Goal: Information Seeking & Learning: Learn about a topic

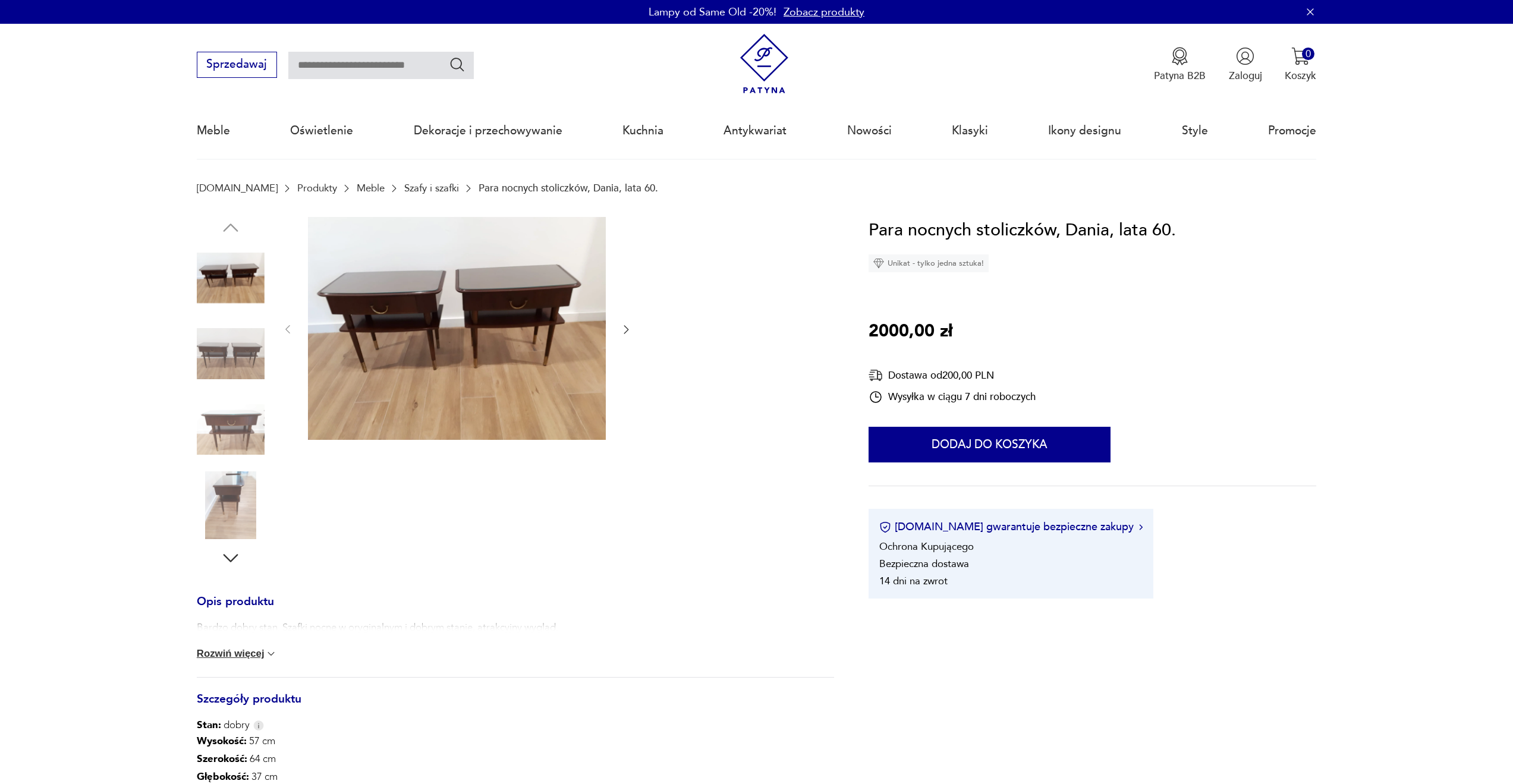
click at [410, 188] on link "Szafy i szafki" at bounding box center [432, 188] width 55 height 11
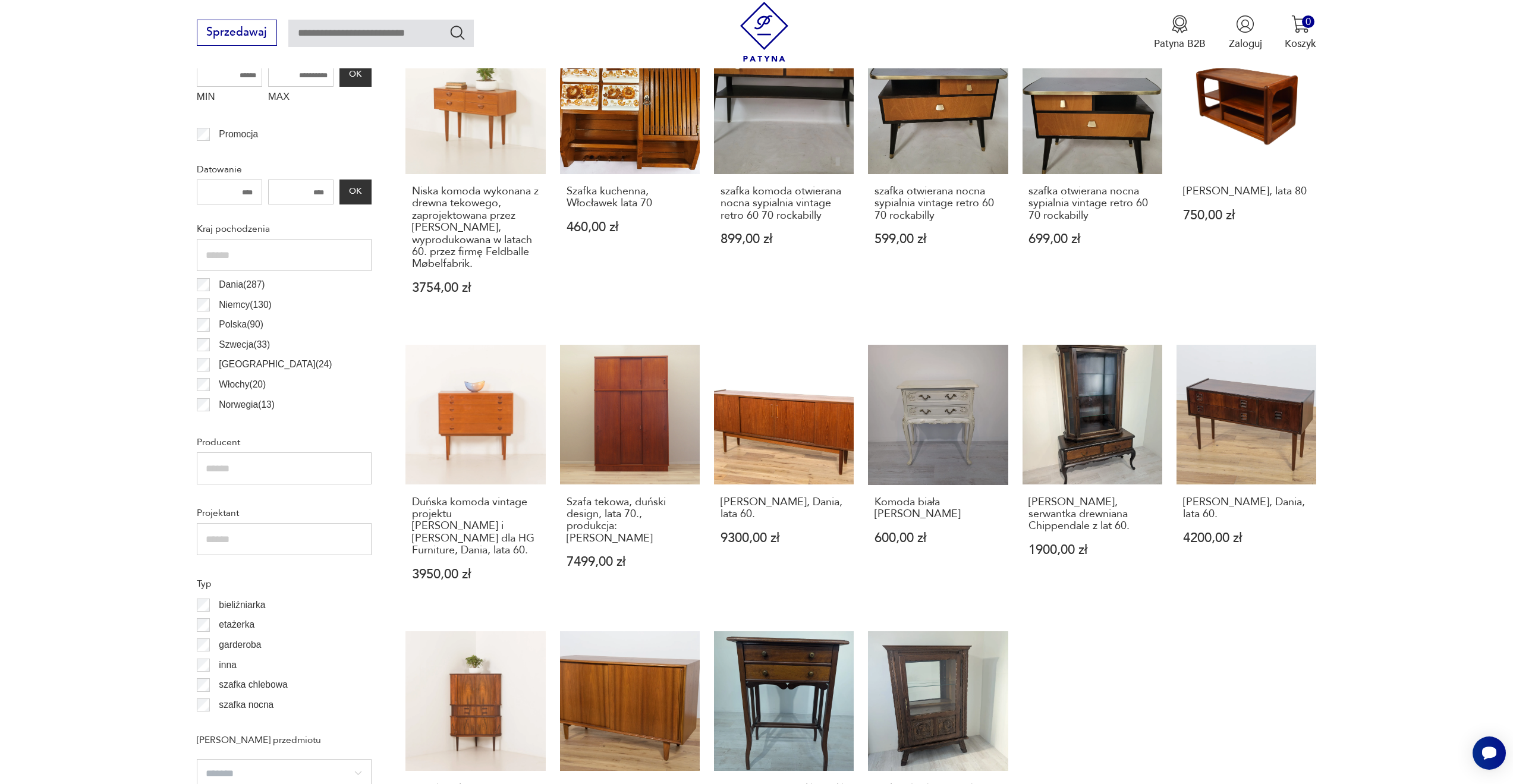
scroll to position [727, 0]
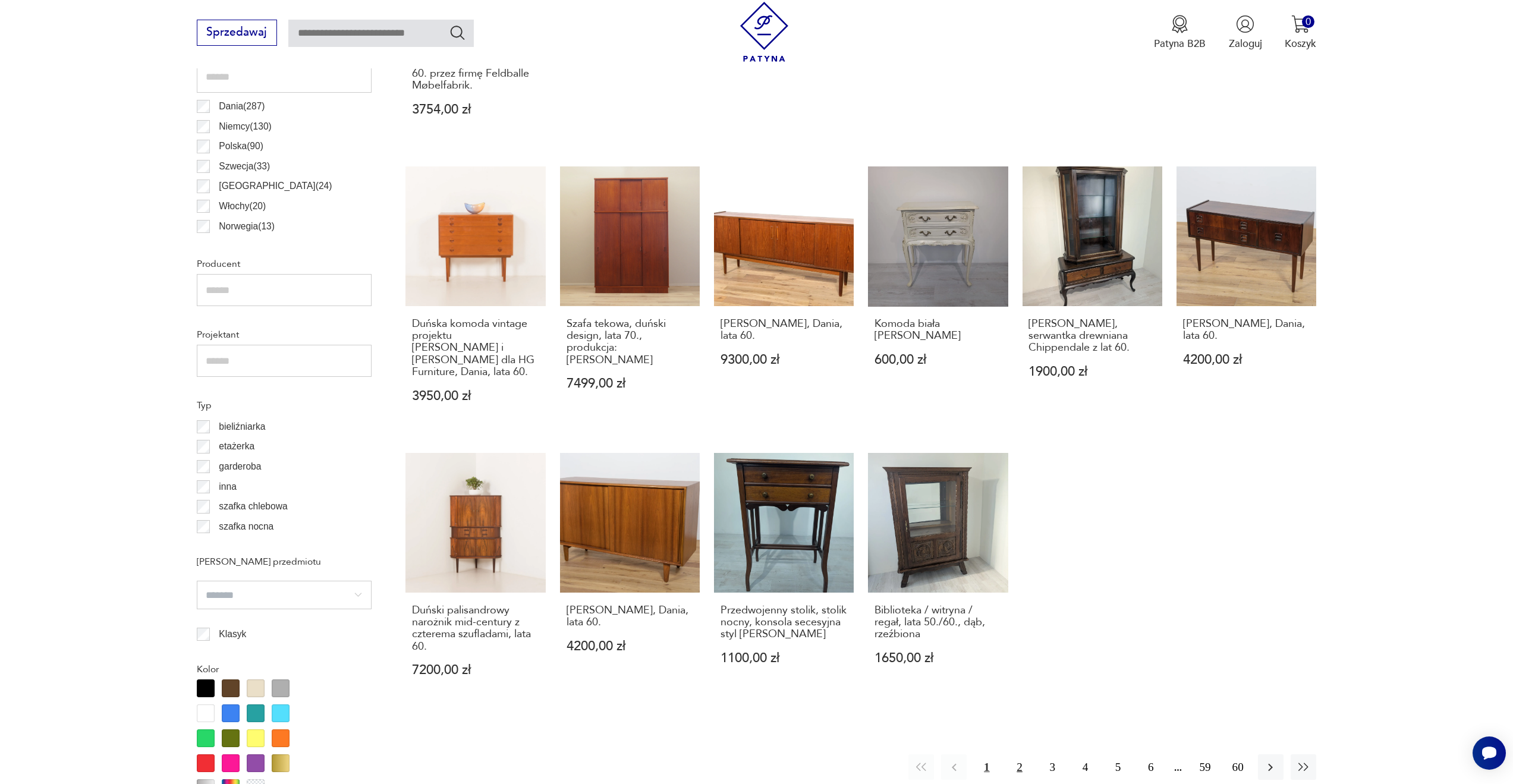
click at [1017, 764] on button "2" at bounding box center [1019, 766] width 25 height 25
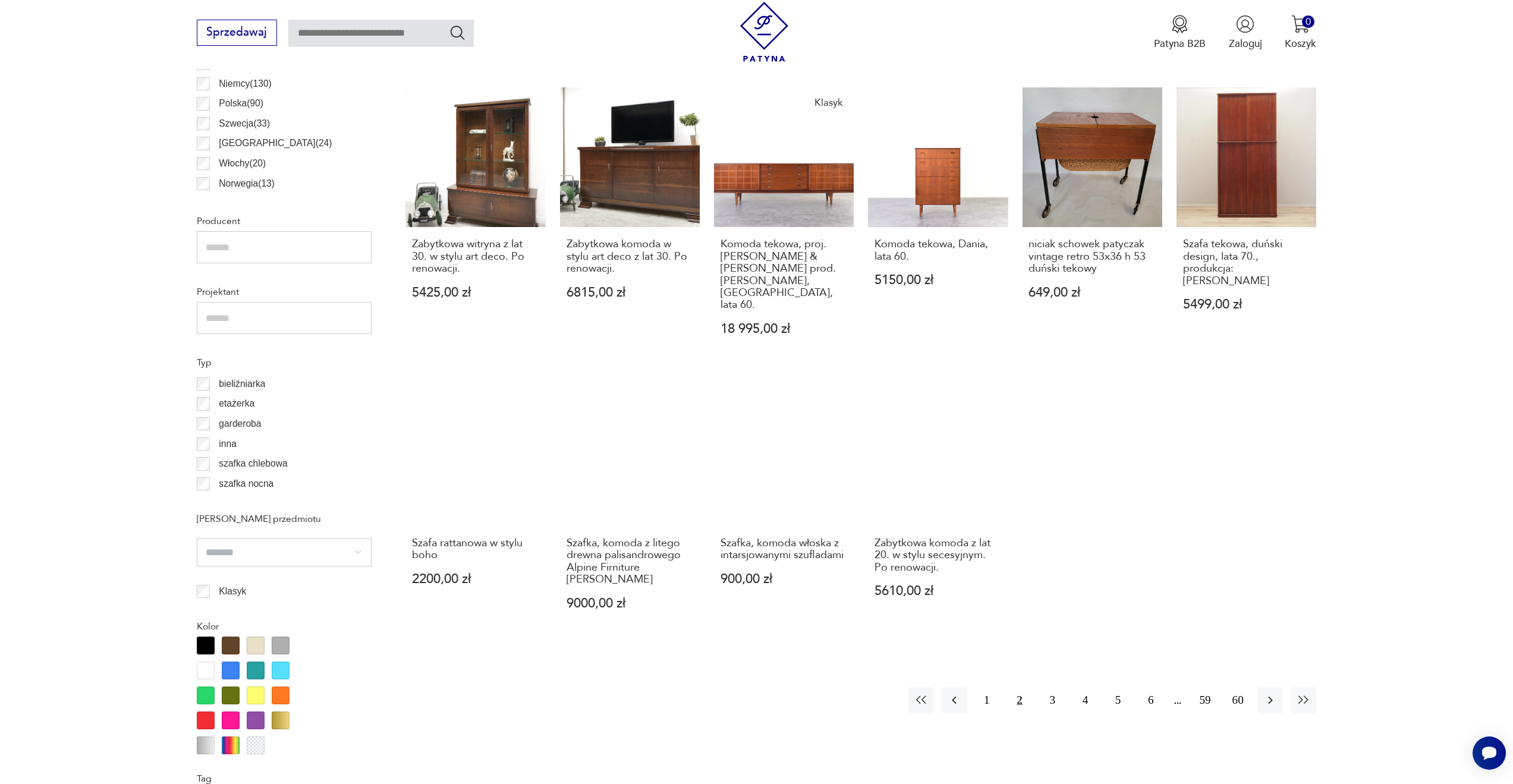
scroll to position [774, 0]
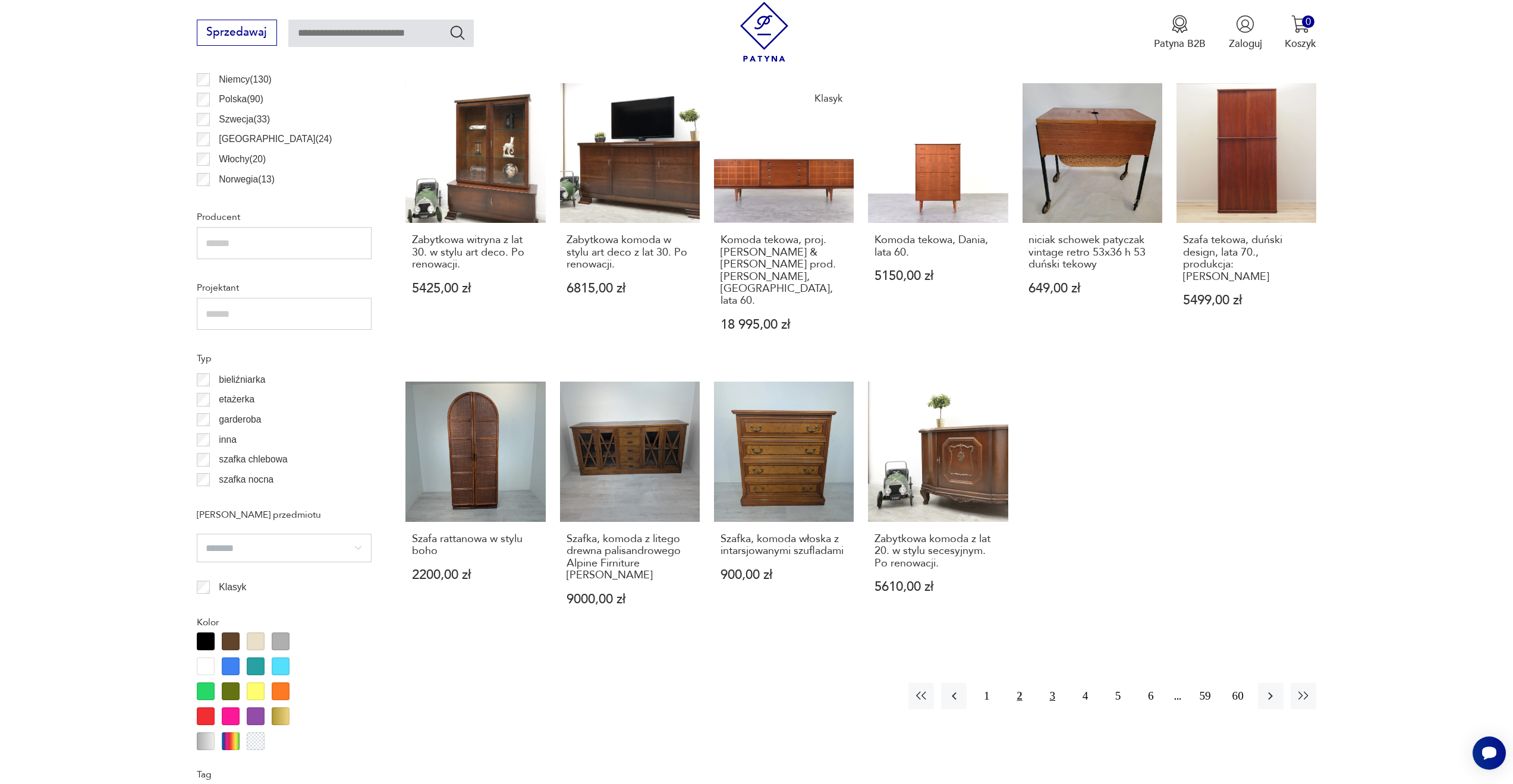
click at [1044, 683] on button "3" at bounding box center [1052, 695] width 25 height 25
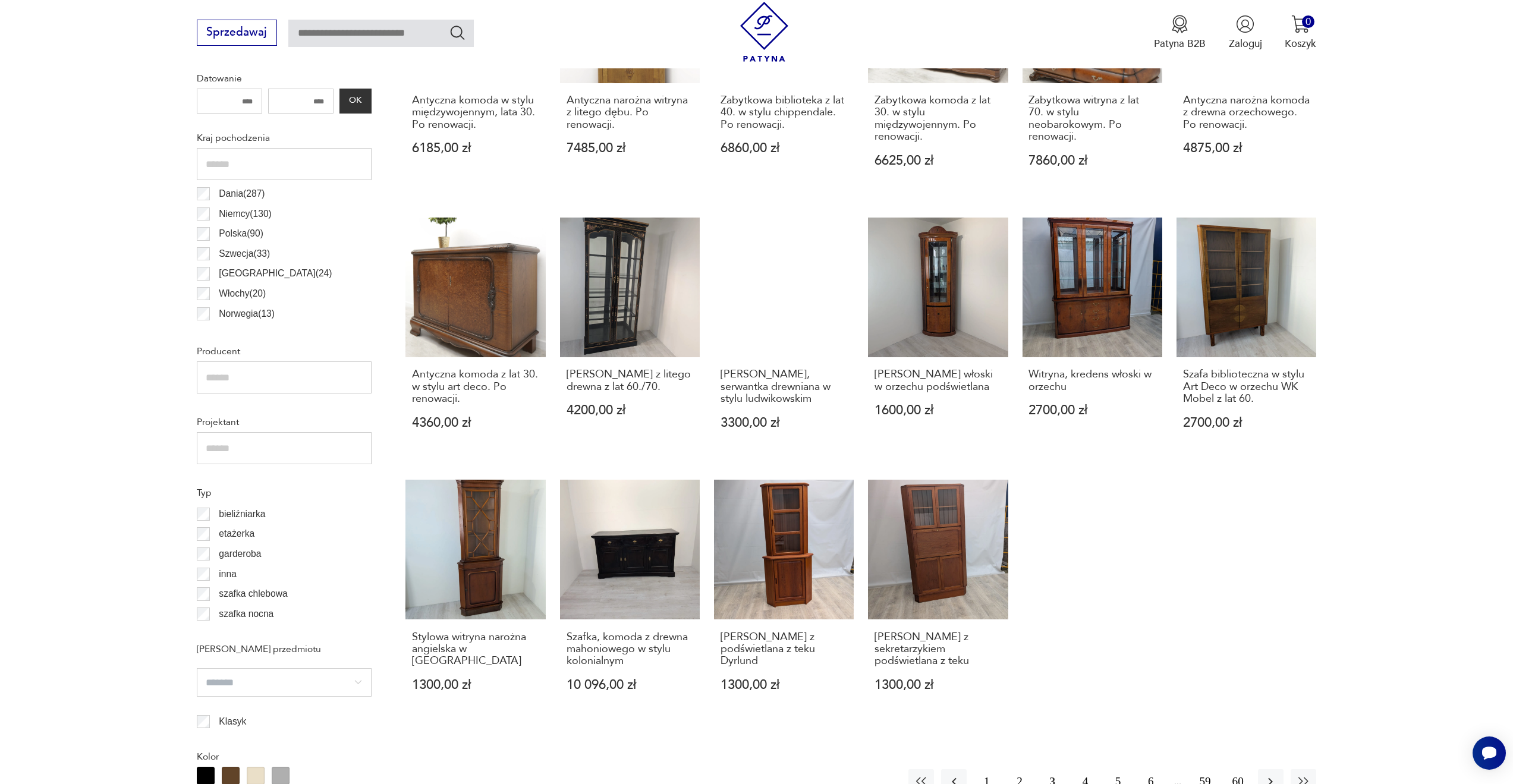
scroll to position [1029, 0]
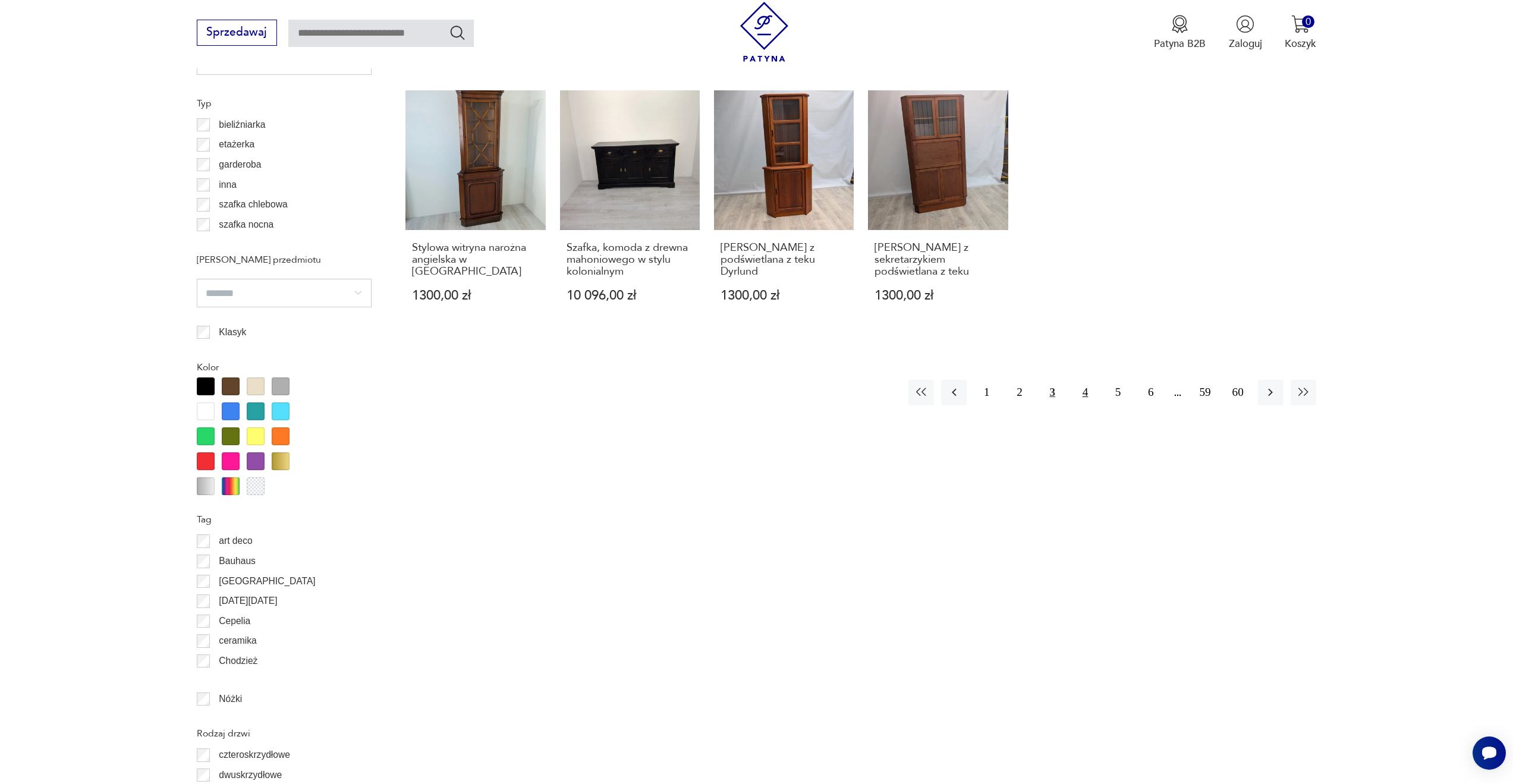
click at [1084, 391] on button "4" at bounding box center [1085, 392] width 25 height 25
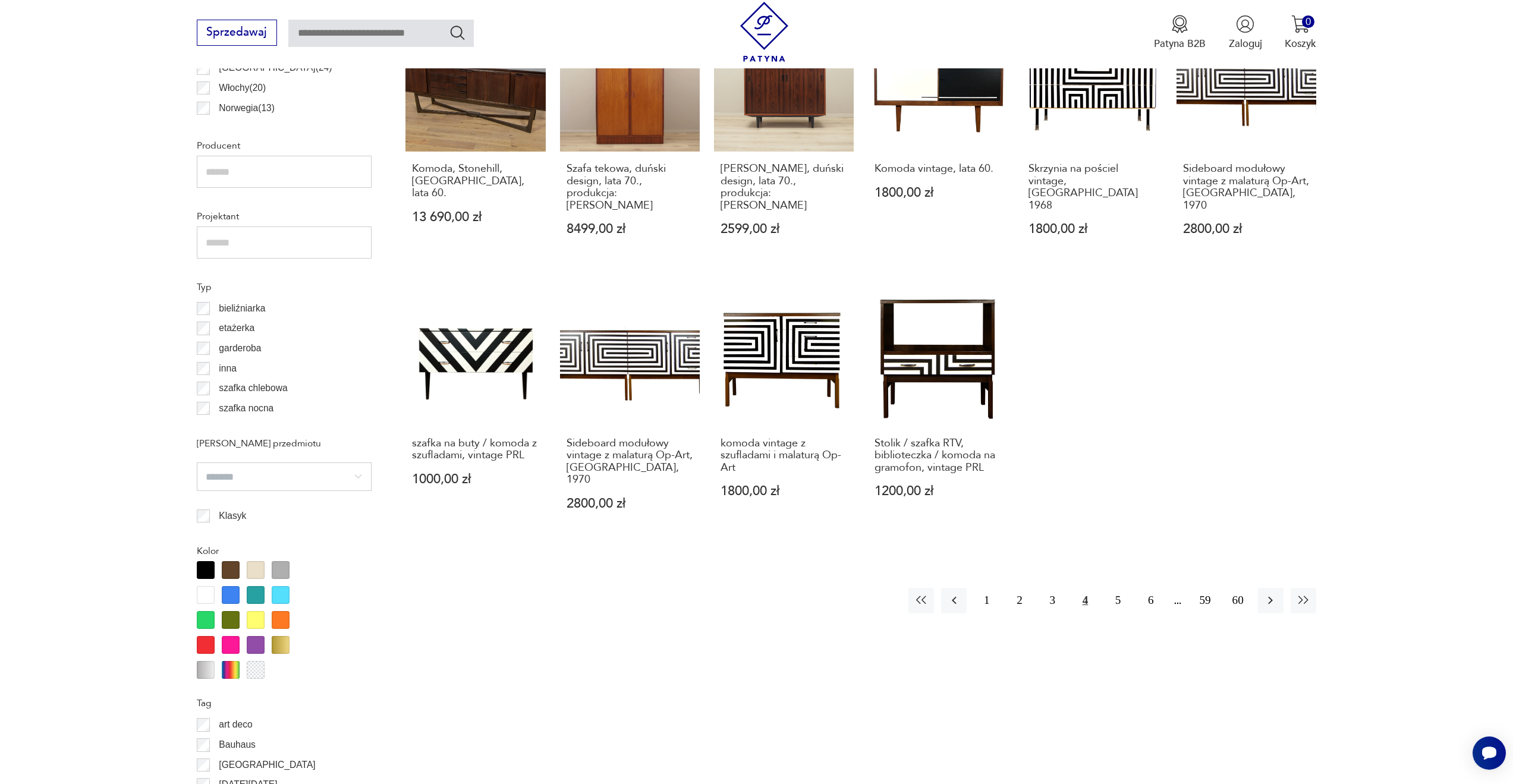
scroll to position [792, 0]
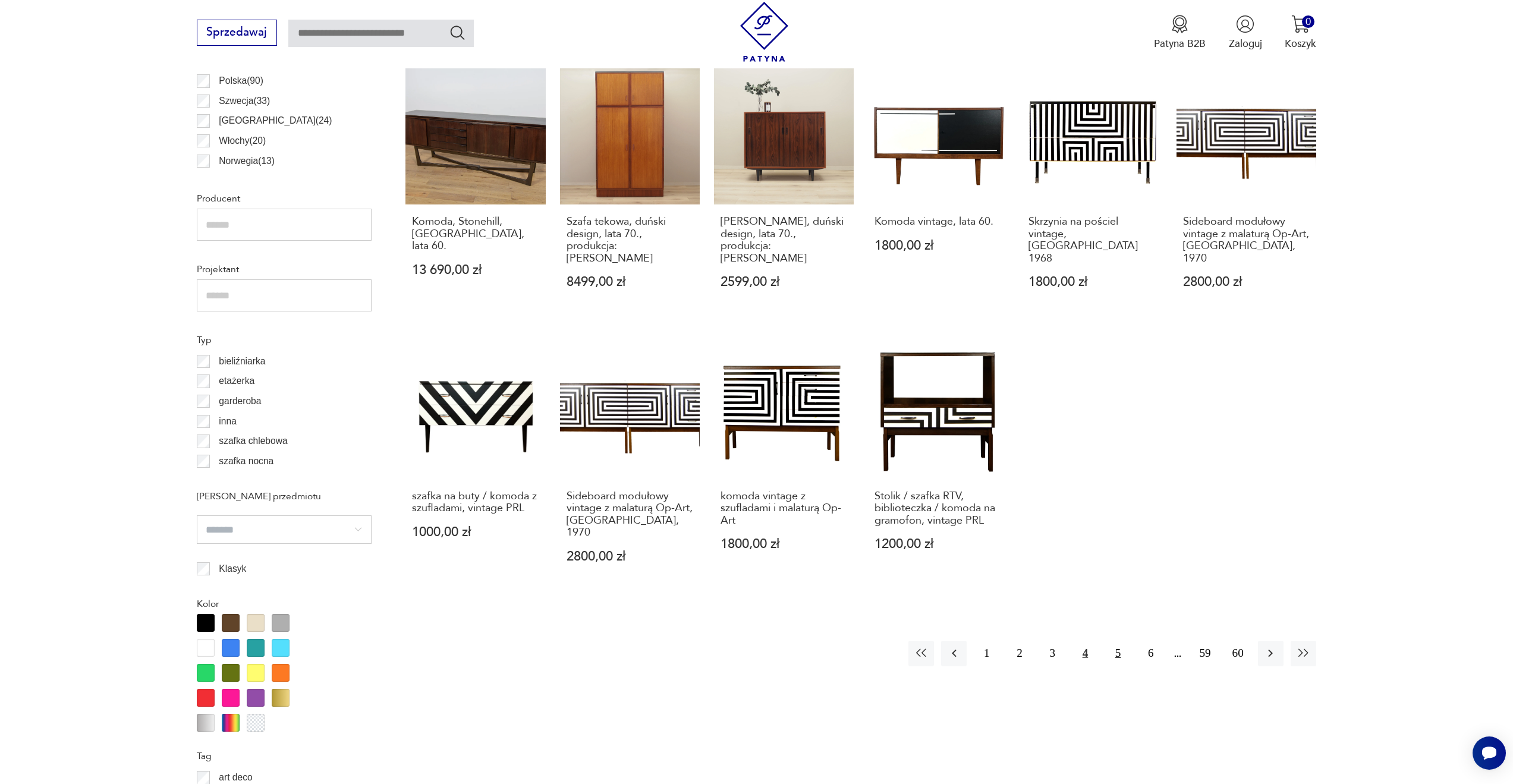
click at [1121, 641] on button "5" at bounding box center [1118, 653] width 25 height 25
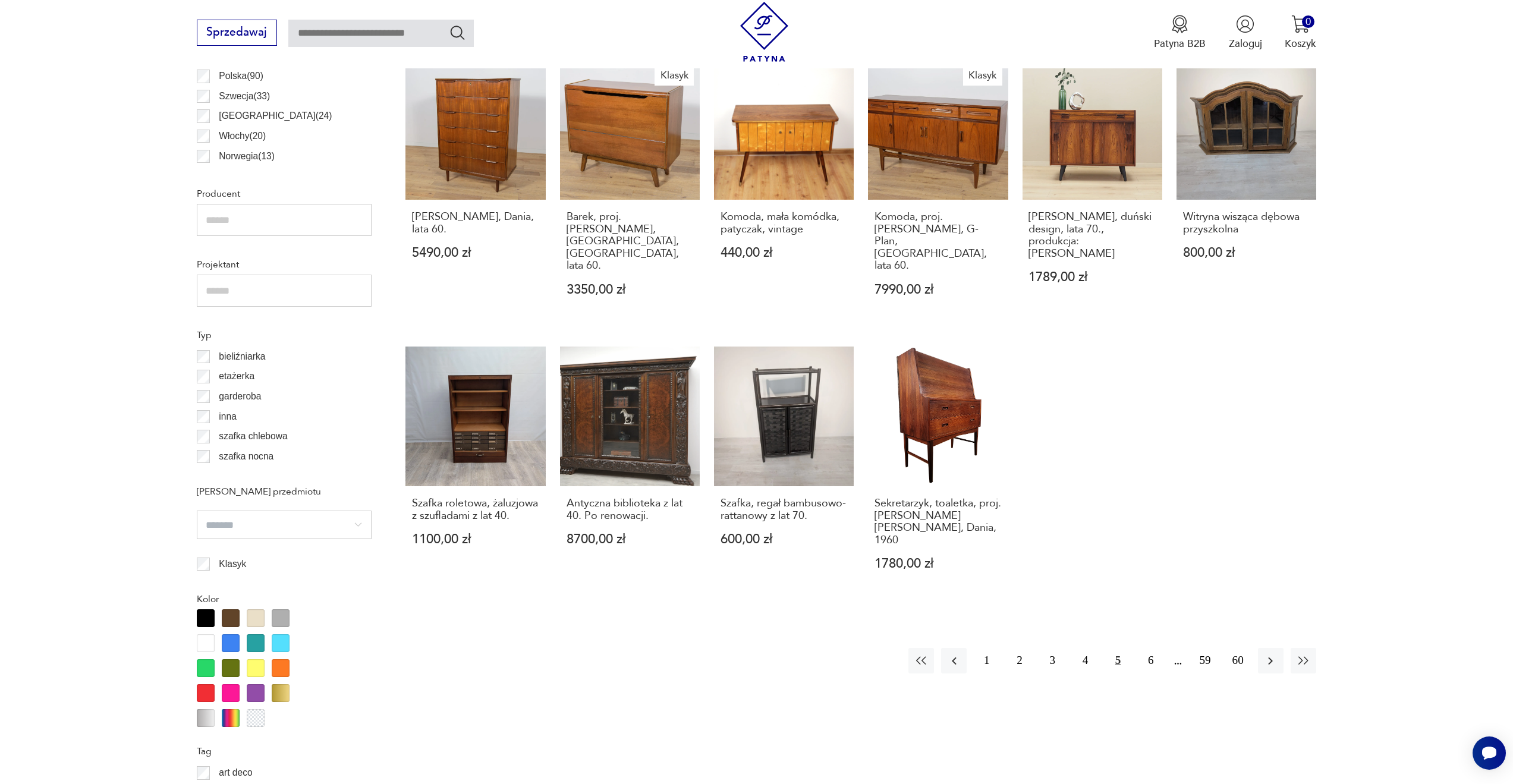
scroll to position [800, 0]
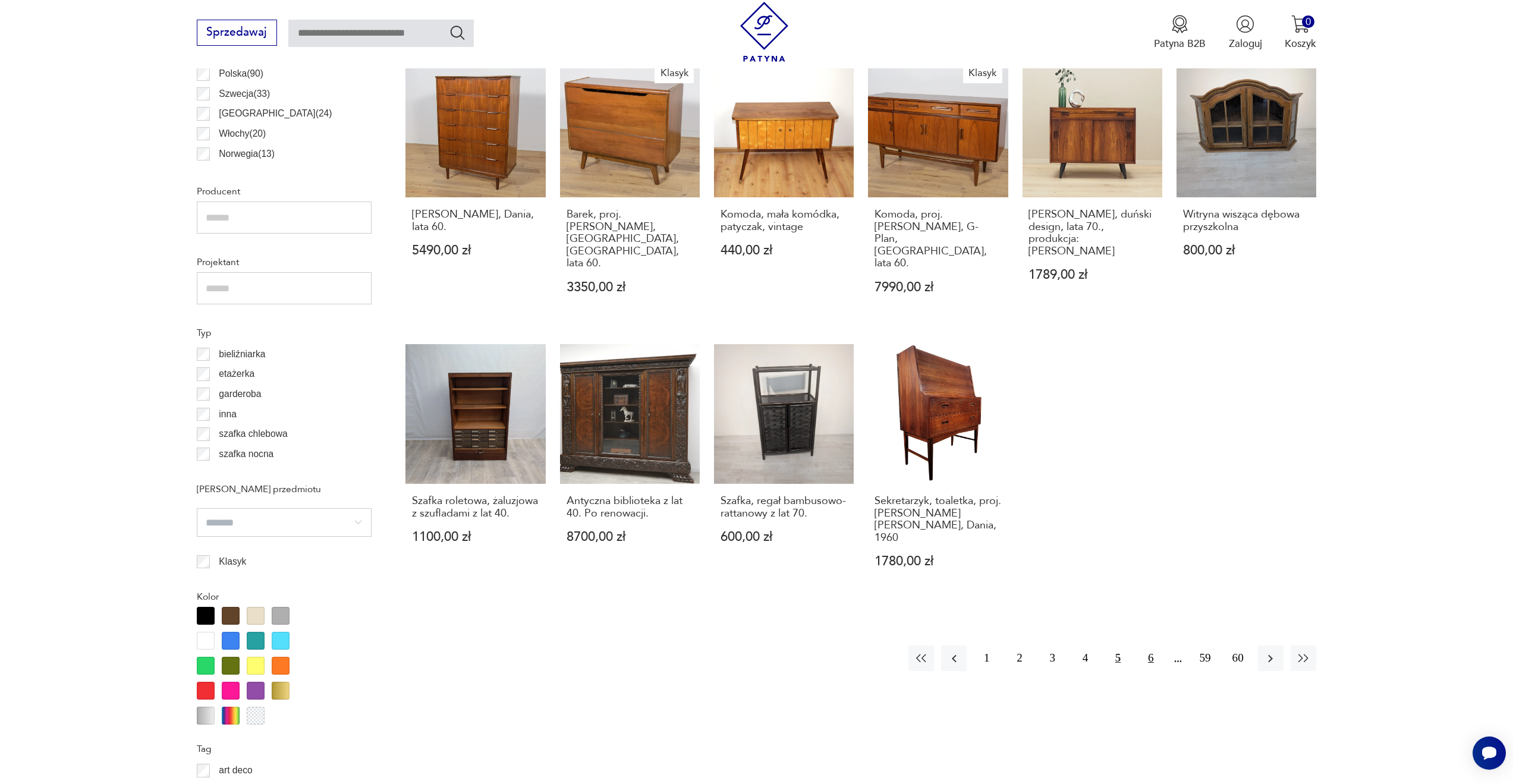
click at [1148, 646] on button "6" at bounding box center [1150, 658] width 25 height 25
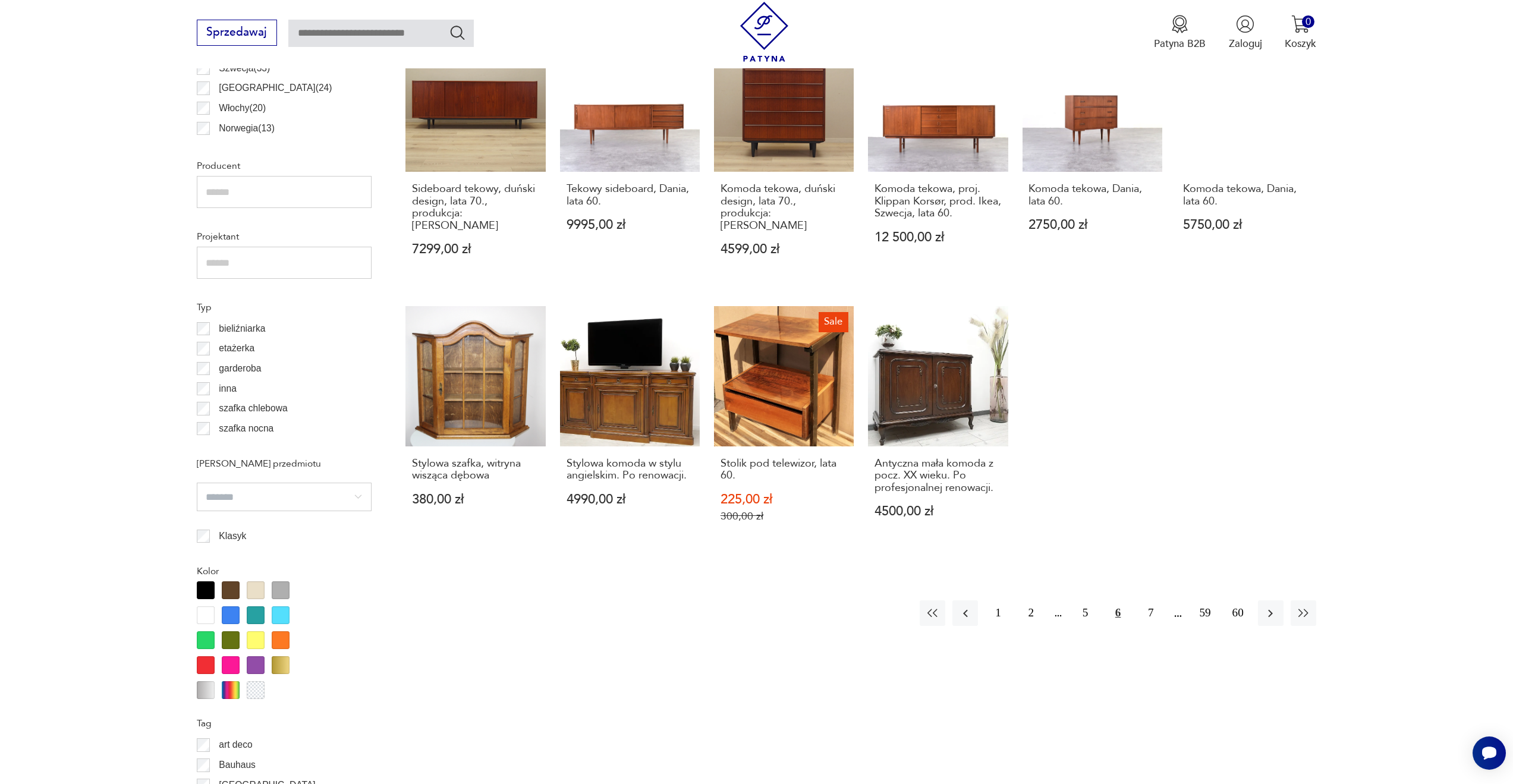
scroll to position [861, 0]
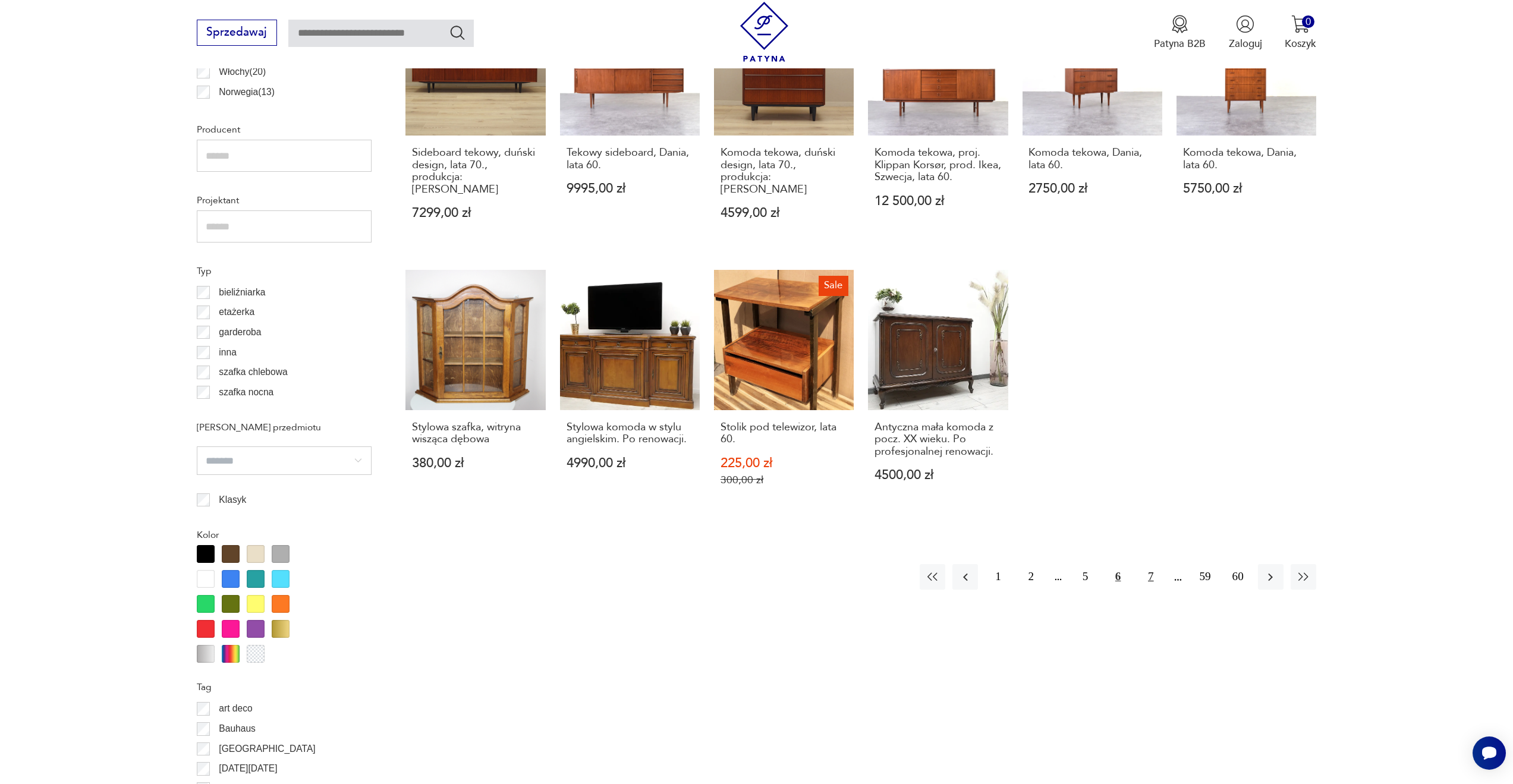
click at [1145, 564] on button "7" at bounding box center [1150, 577] width 25 height 25
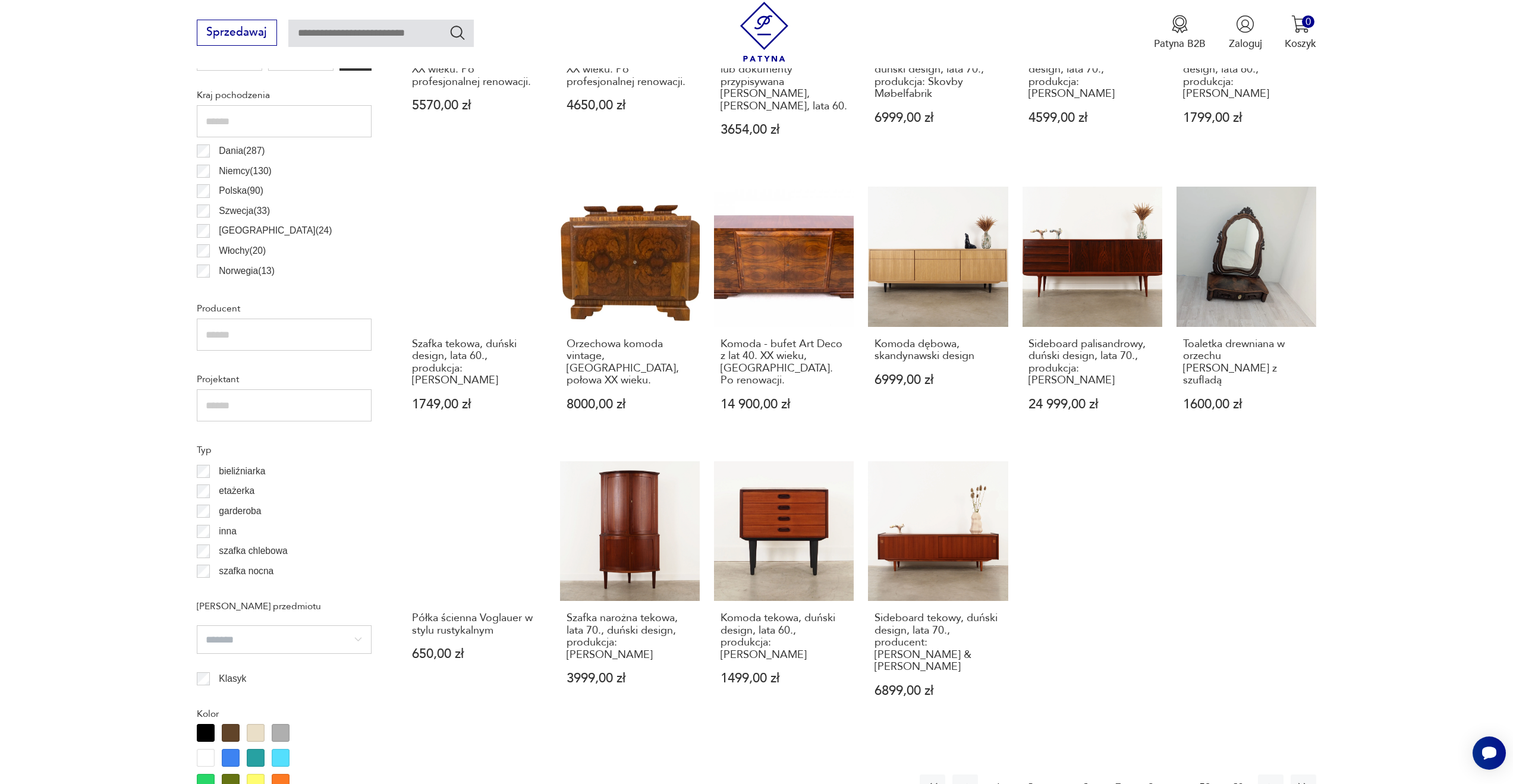
scroll to position [701, 0]
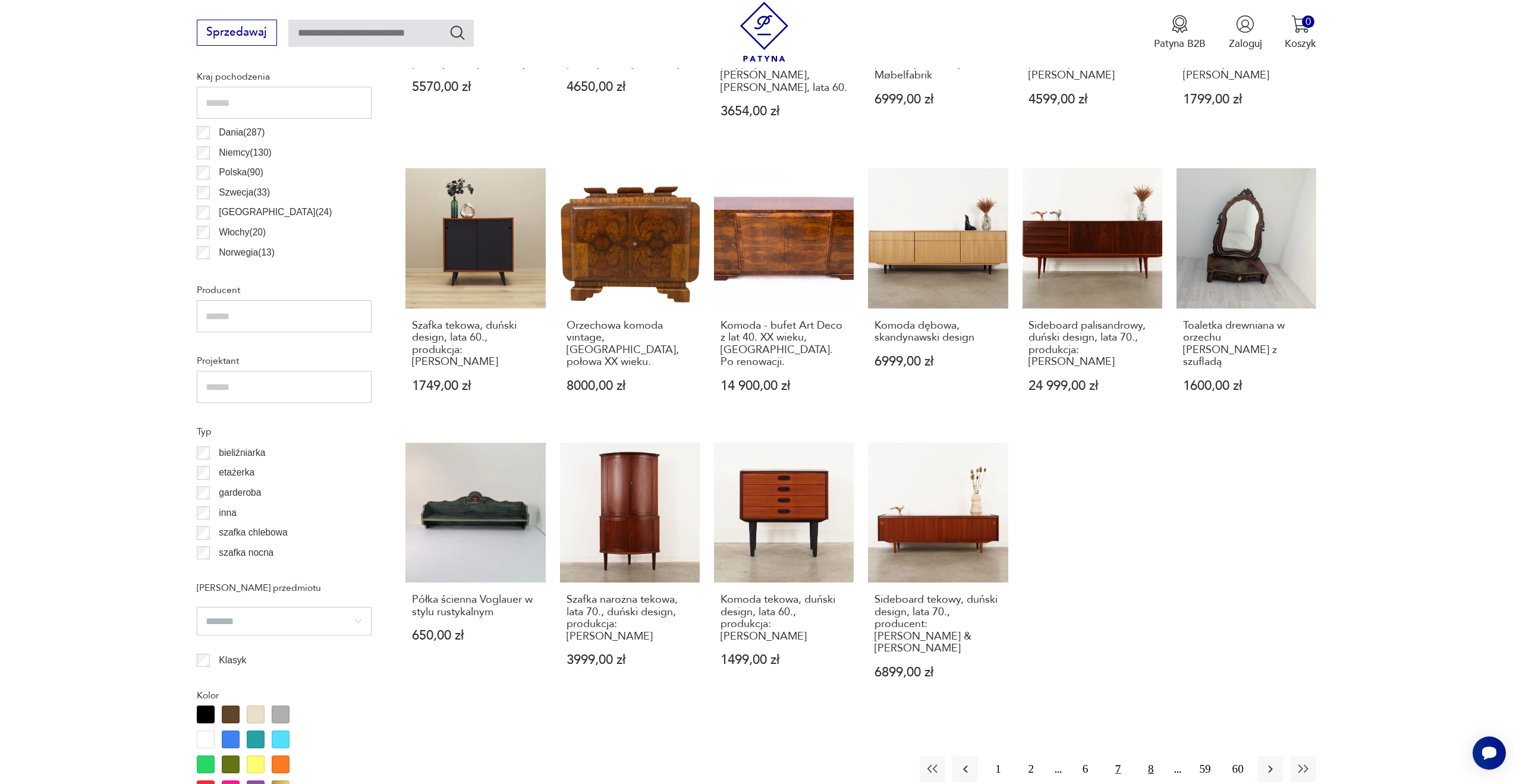
click at [1152, 760] on button "8" at bounding box center [1150, 768] width 25 height 25
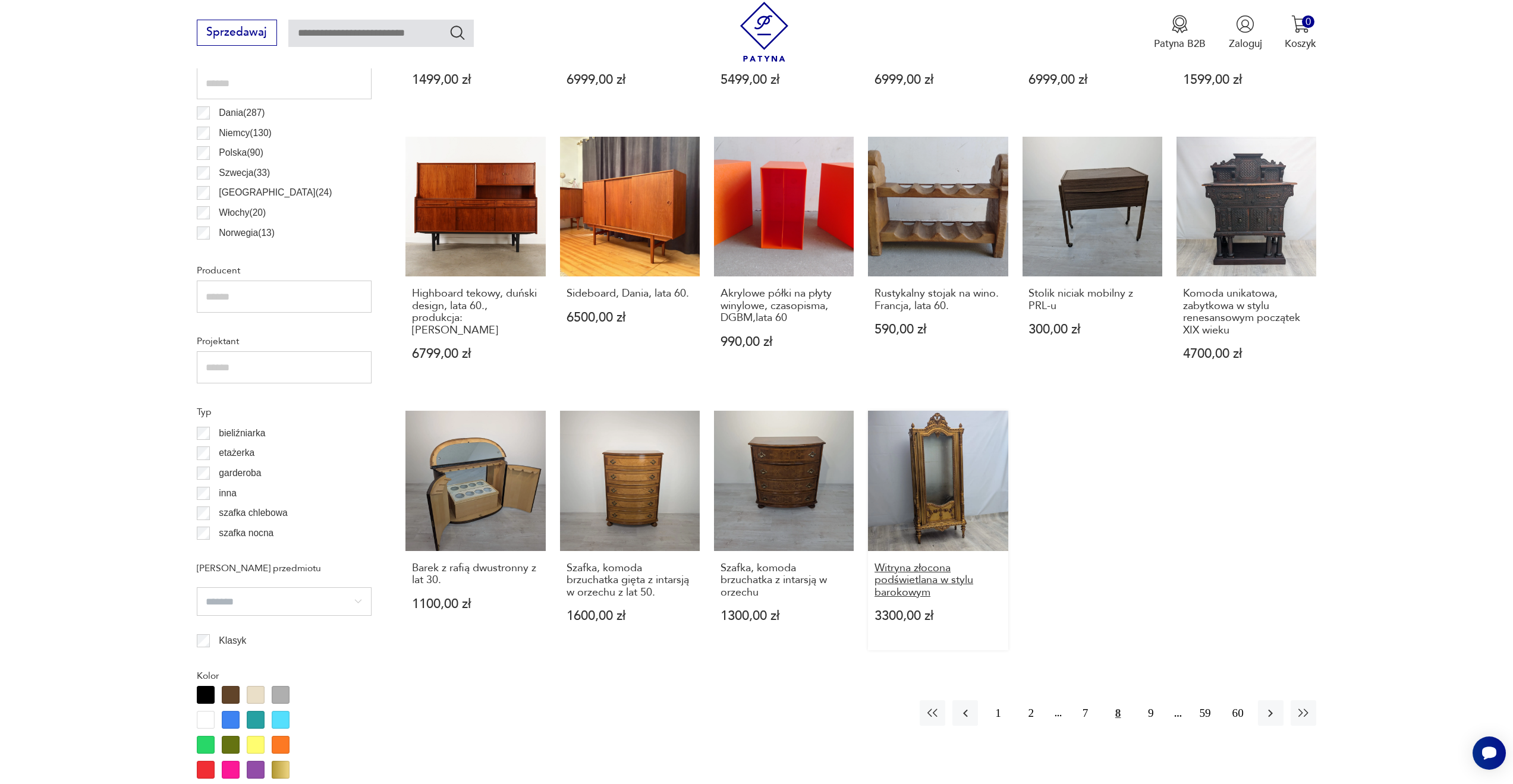
scroll to position [779, 0]
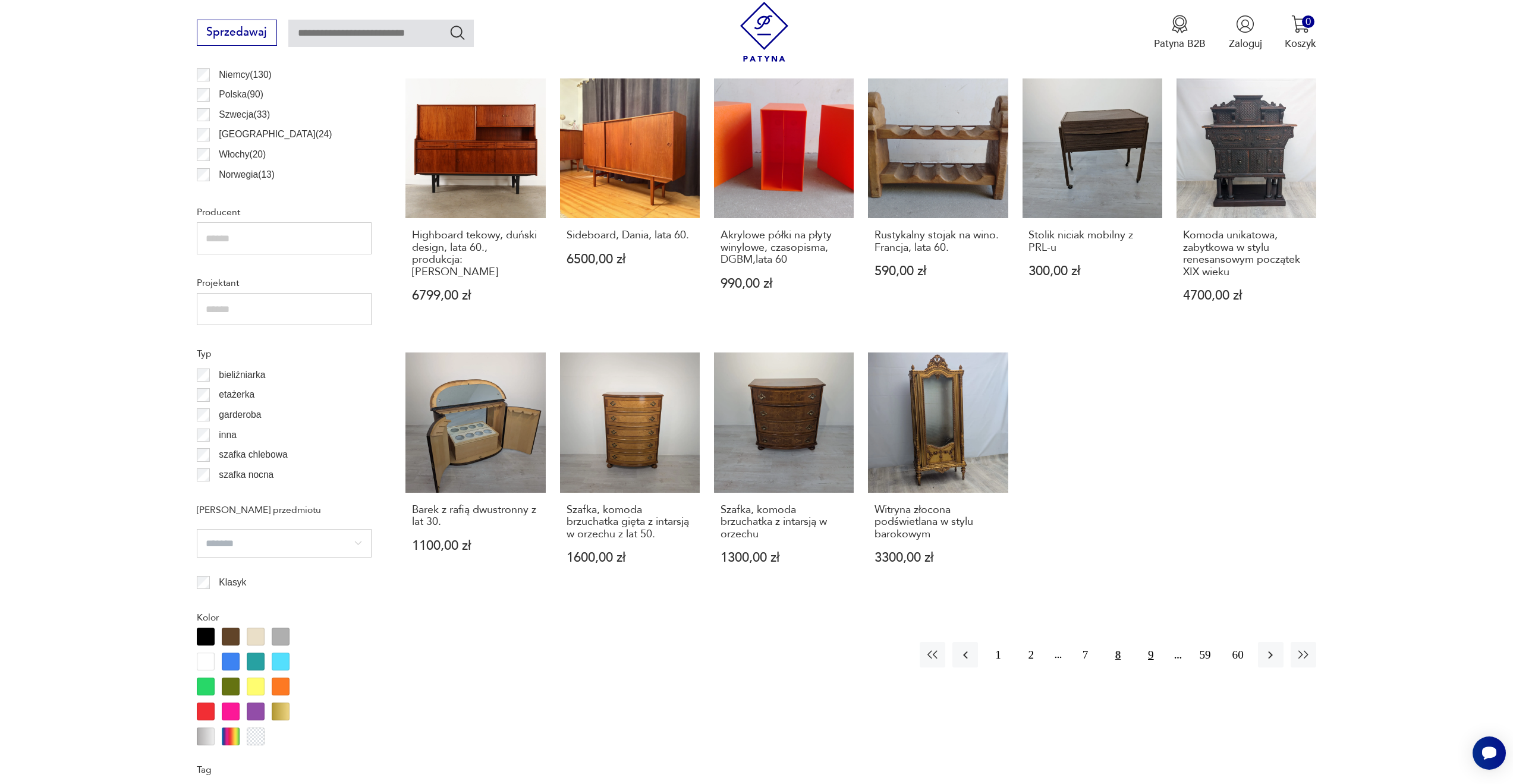
click at [1144, 642] on button "9" at bounding box center [1150, 654] width 25 height 25
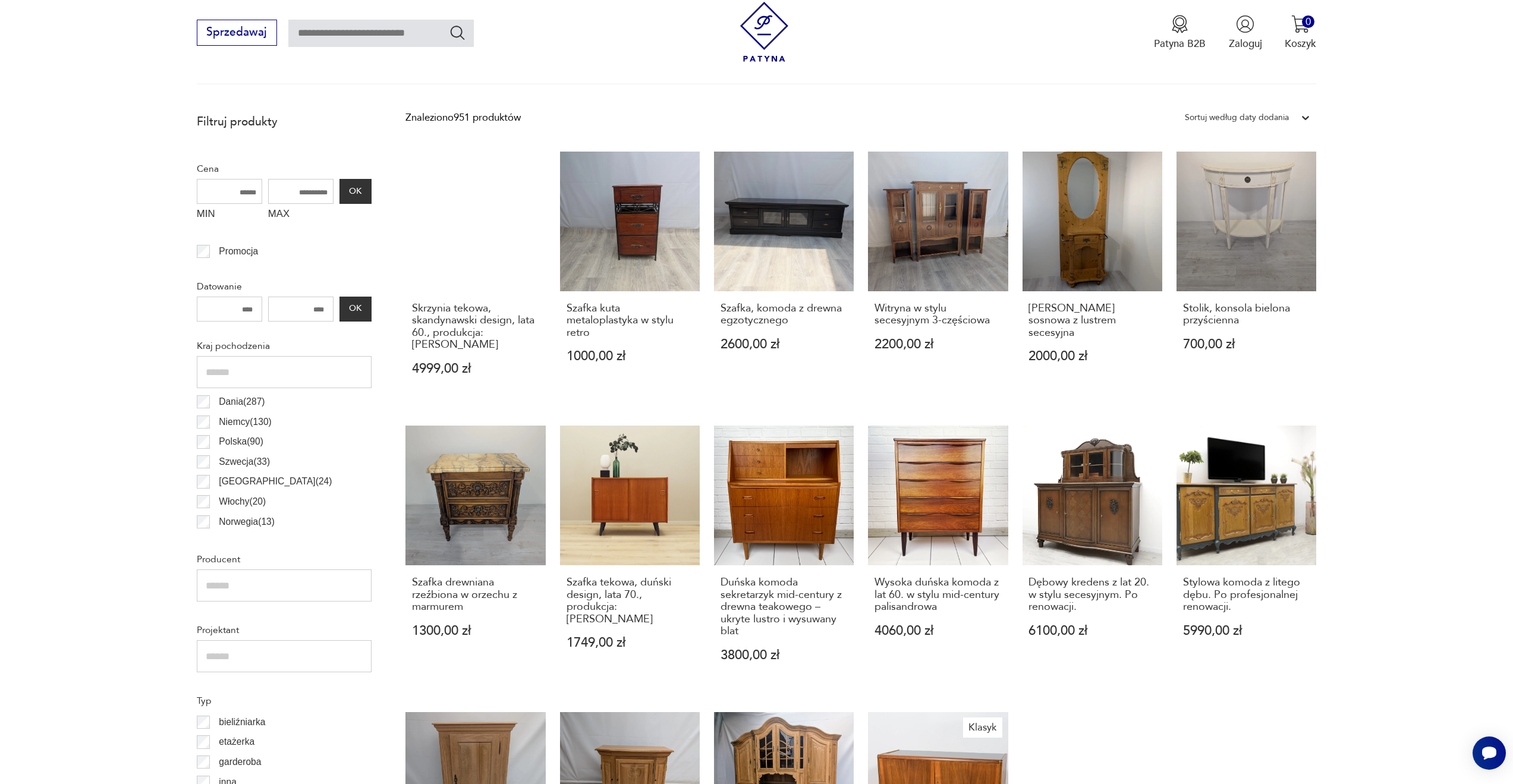
scroll to position [912, 0]
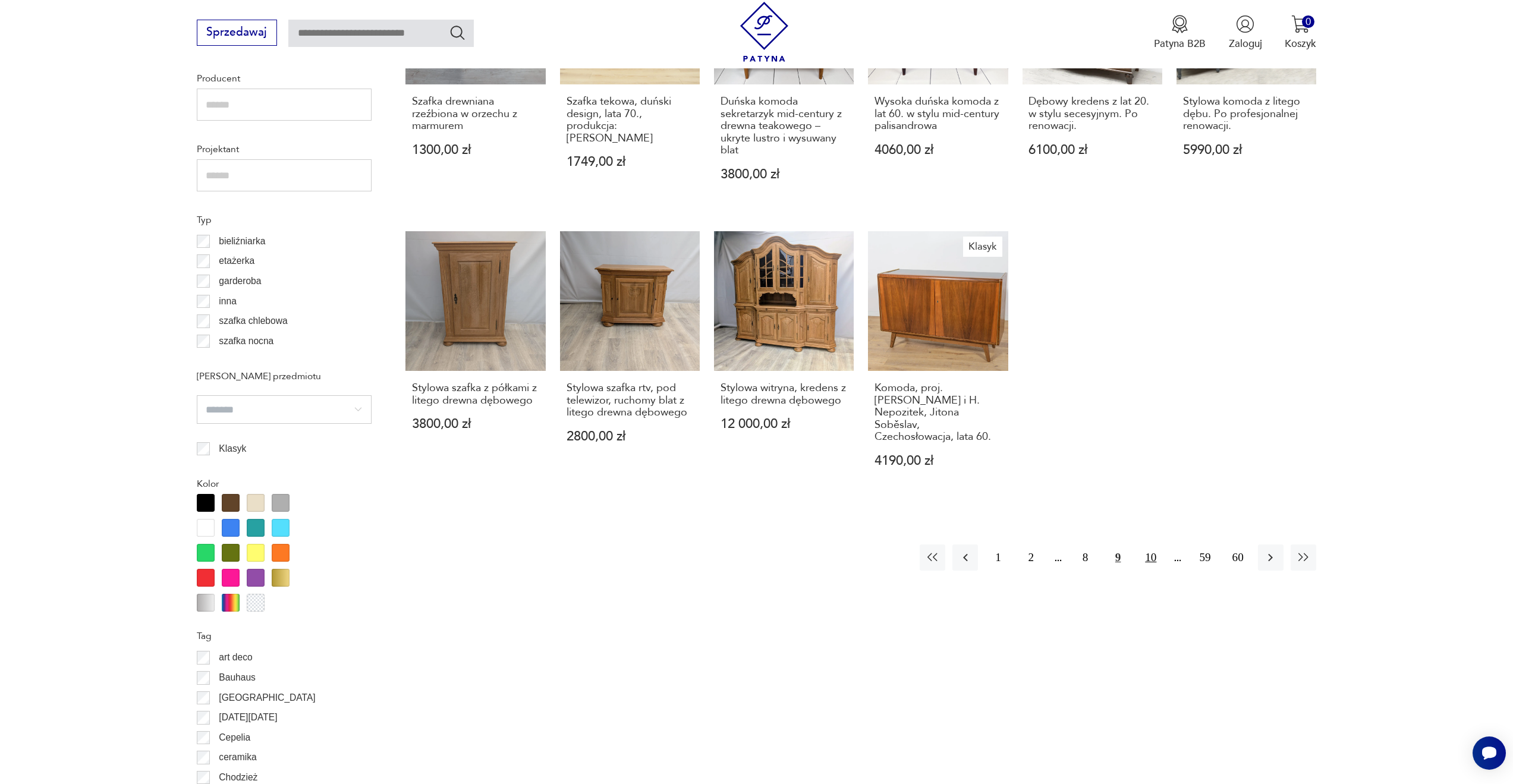
click at [1148, 545] on button "10" at bounding box center [1150, 557] width 25 height 25
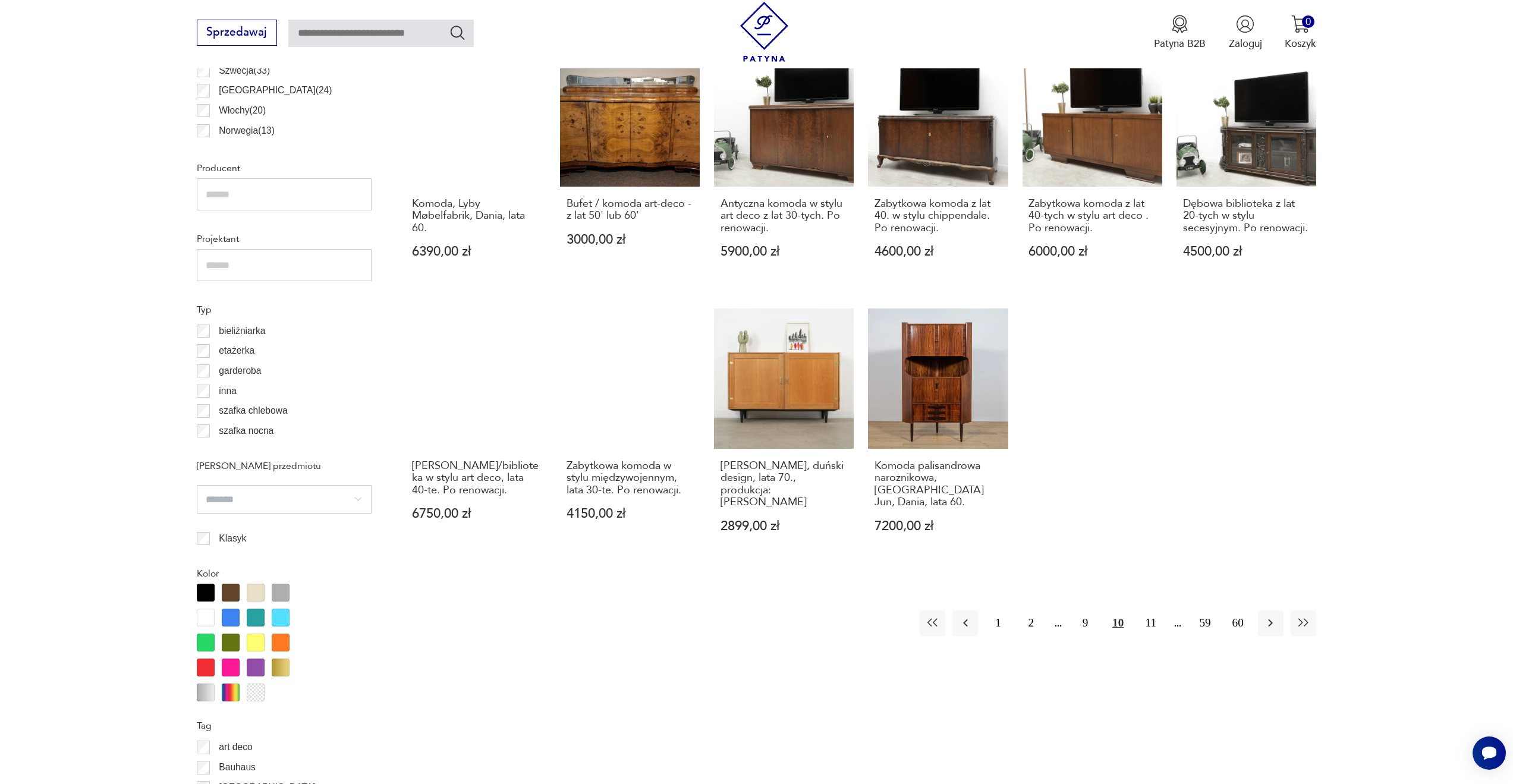
scroll to position [916, 0]
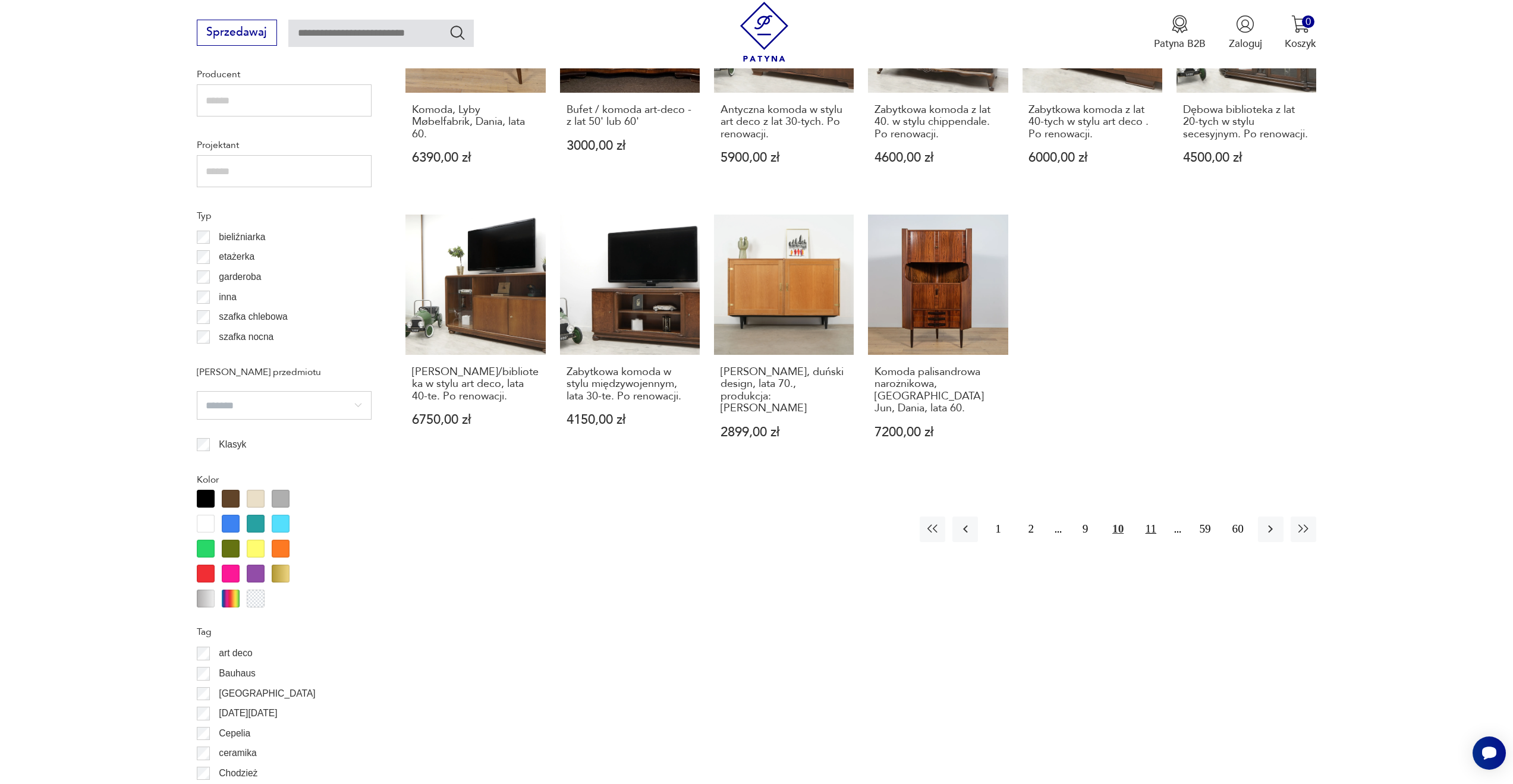
click at [1142, 521] on button "11" at bounding box center [1150, 529] width 25 height 25
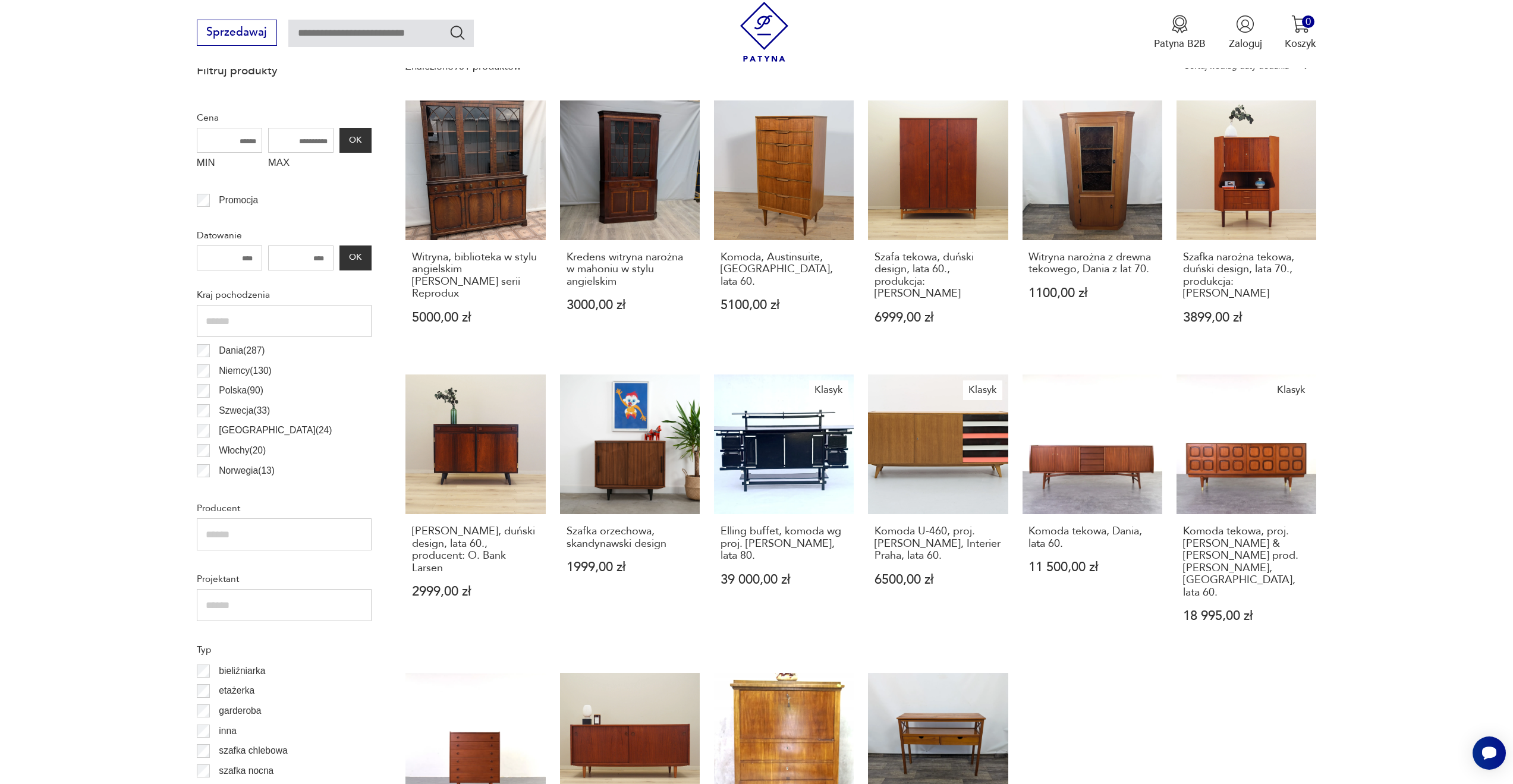
scroll to position [476, 0]
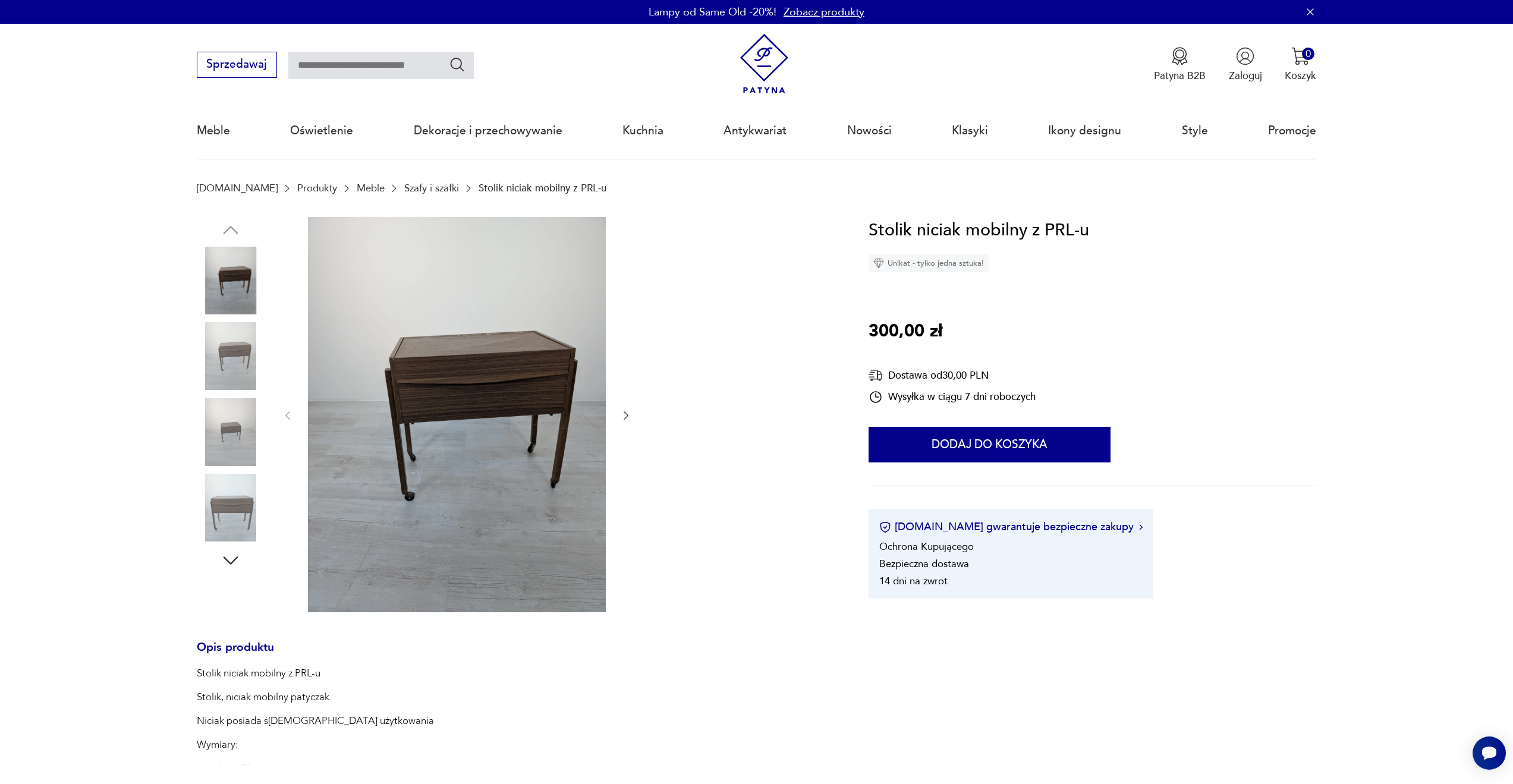
click at [218, 348] on img at bounding box center [231, 356] width 68 height 68
click at [221, 422] on img at bounding box center [231, 432] width 68 height 68
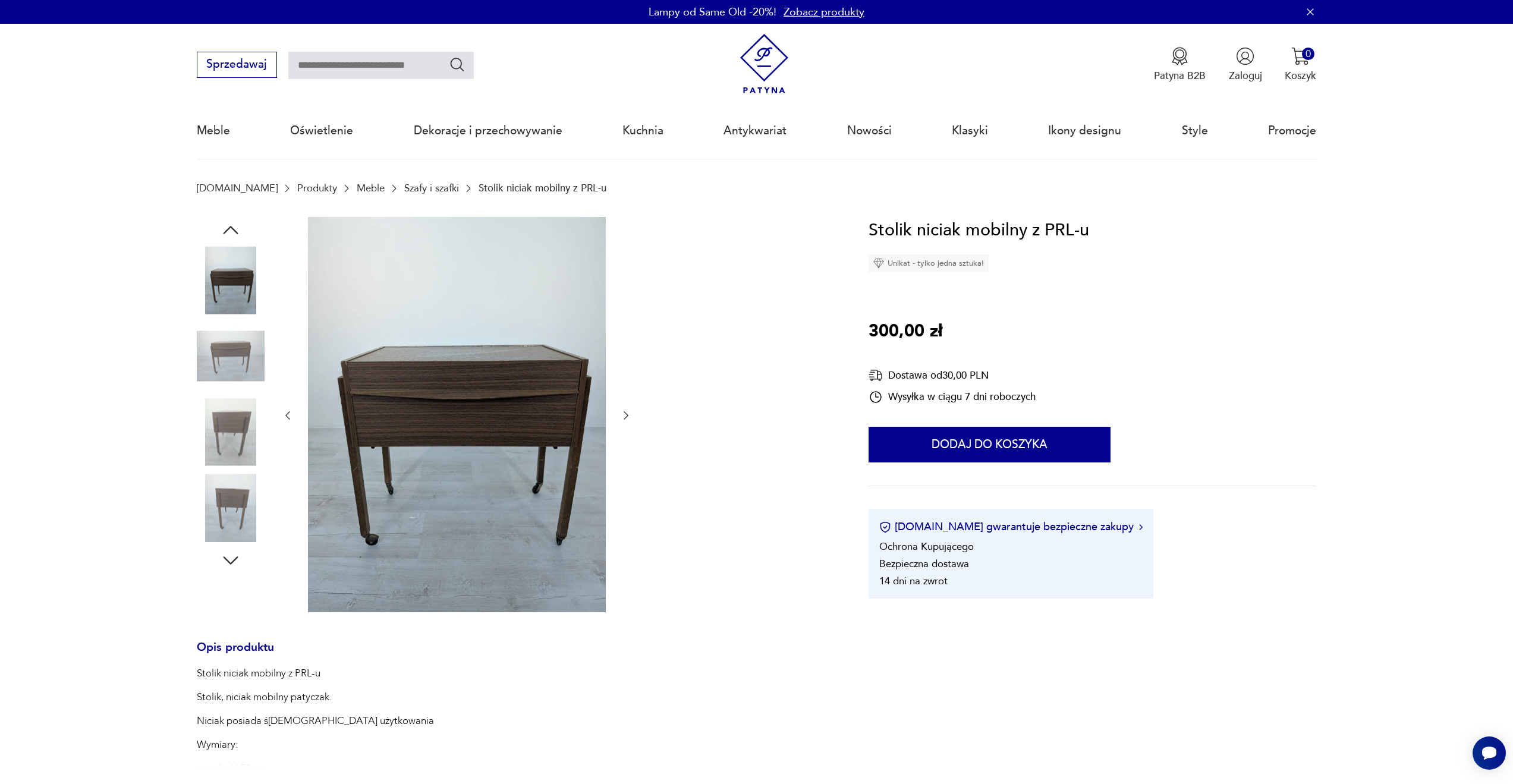
click at [232, 493] on img at bounding box center [231, 507] width 68 height 68
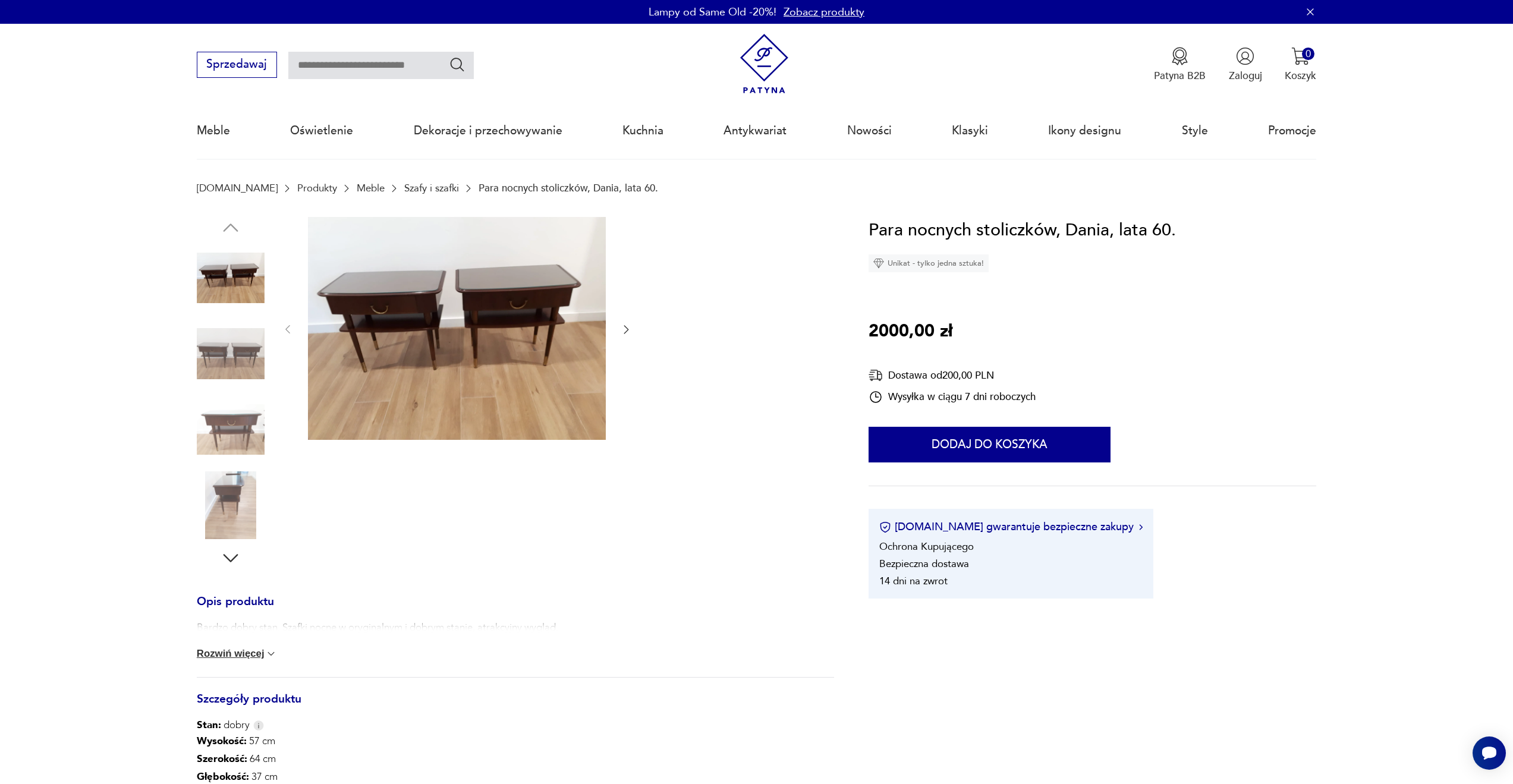
click at [405, 187] on link "Szafy i szafki" at bounding box center [432, 188] width 55 height 11
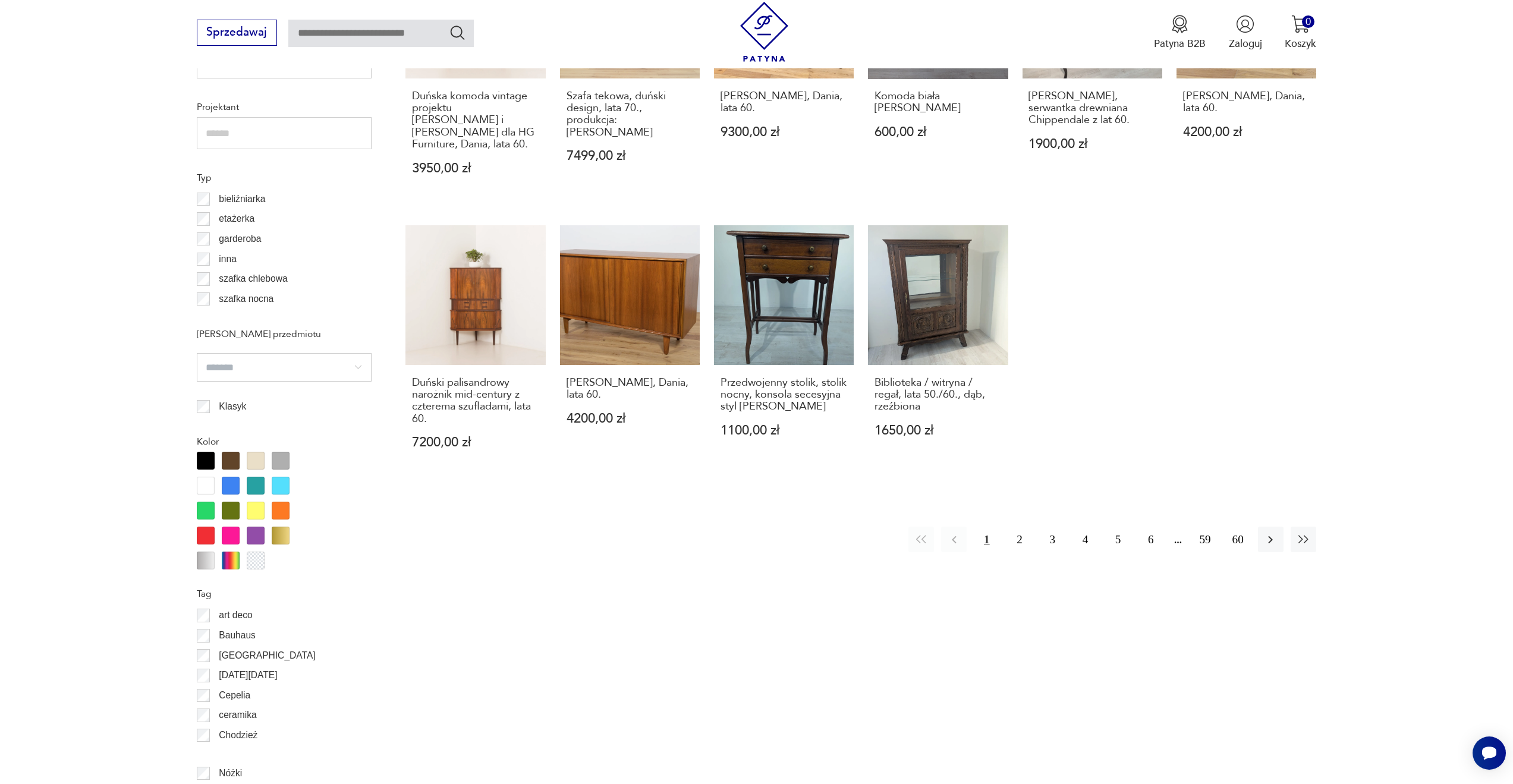
scroll to position [1016, 0]
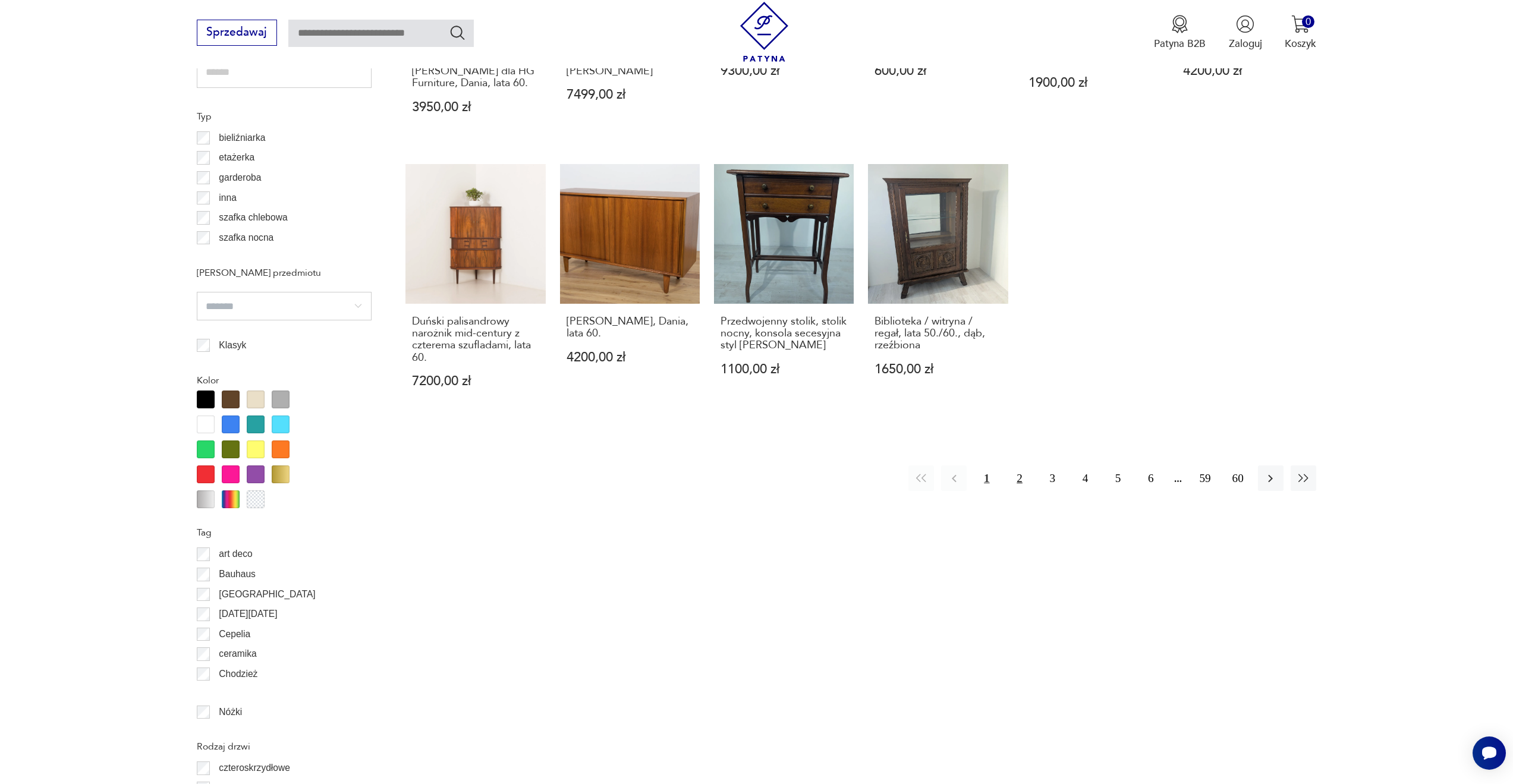
click at [1016, 471] on button "2" at bounding box center [1019, 477] width 25 height 25
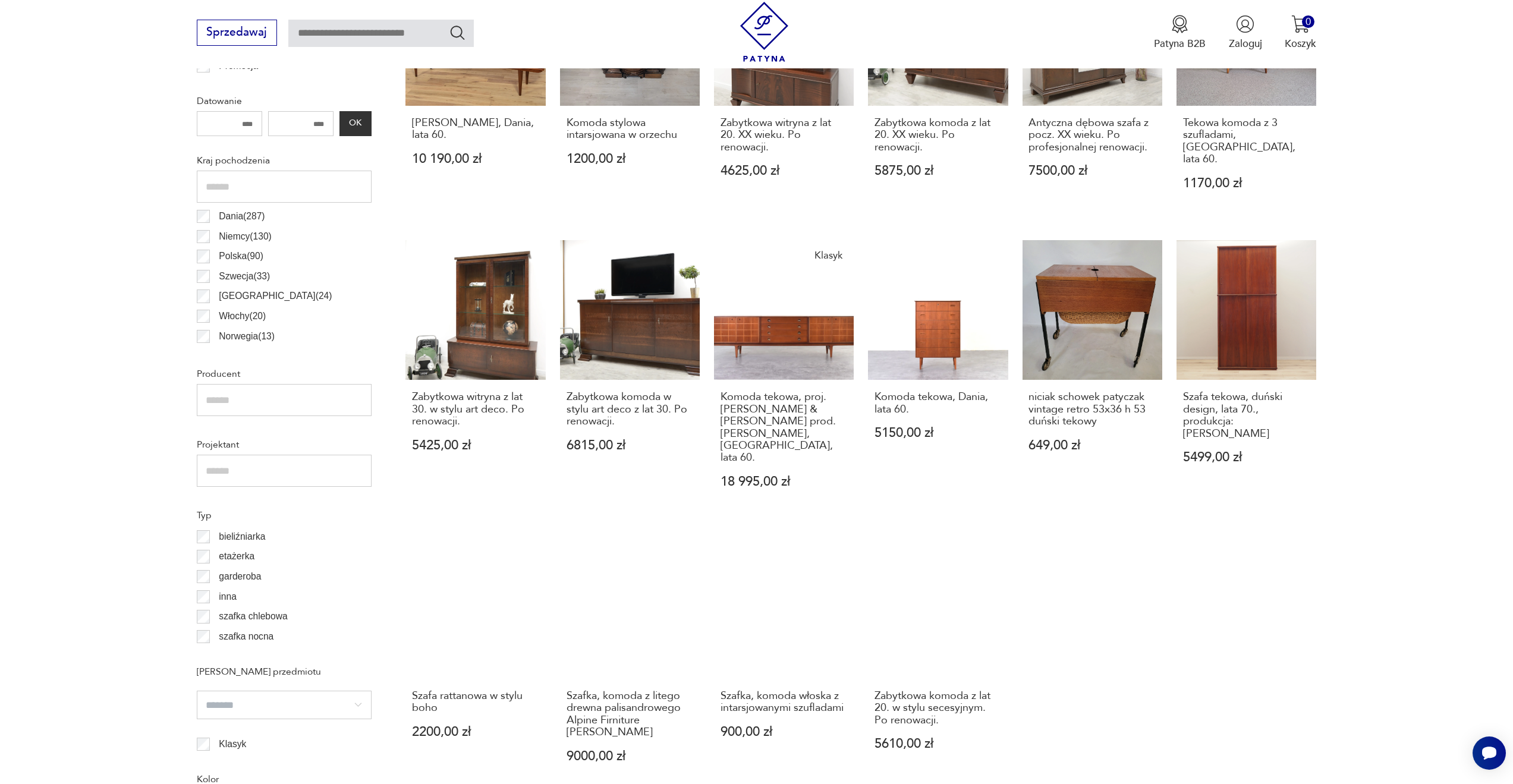
scroll to position [822, 0]
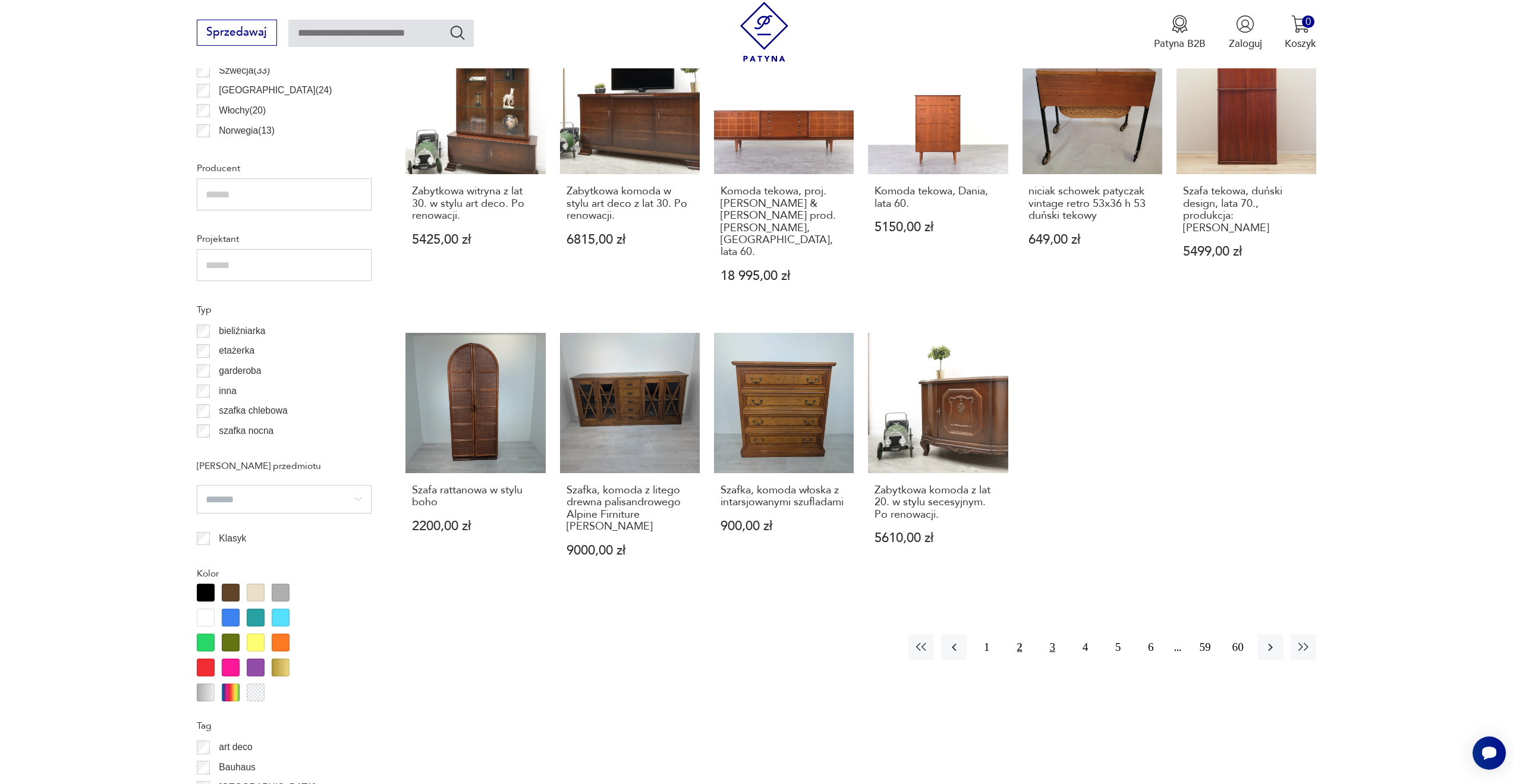
click at [1050, 634] on button "3" at bounding box center [1052, 646] width 25 height 25
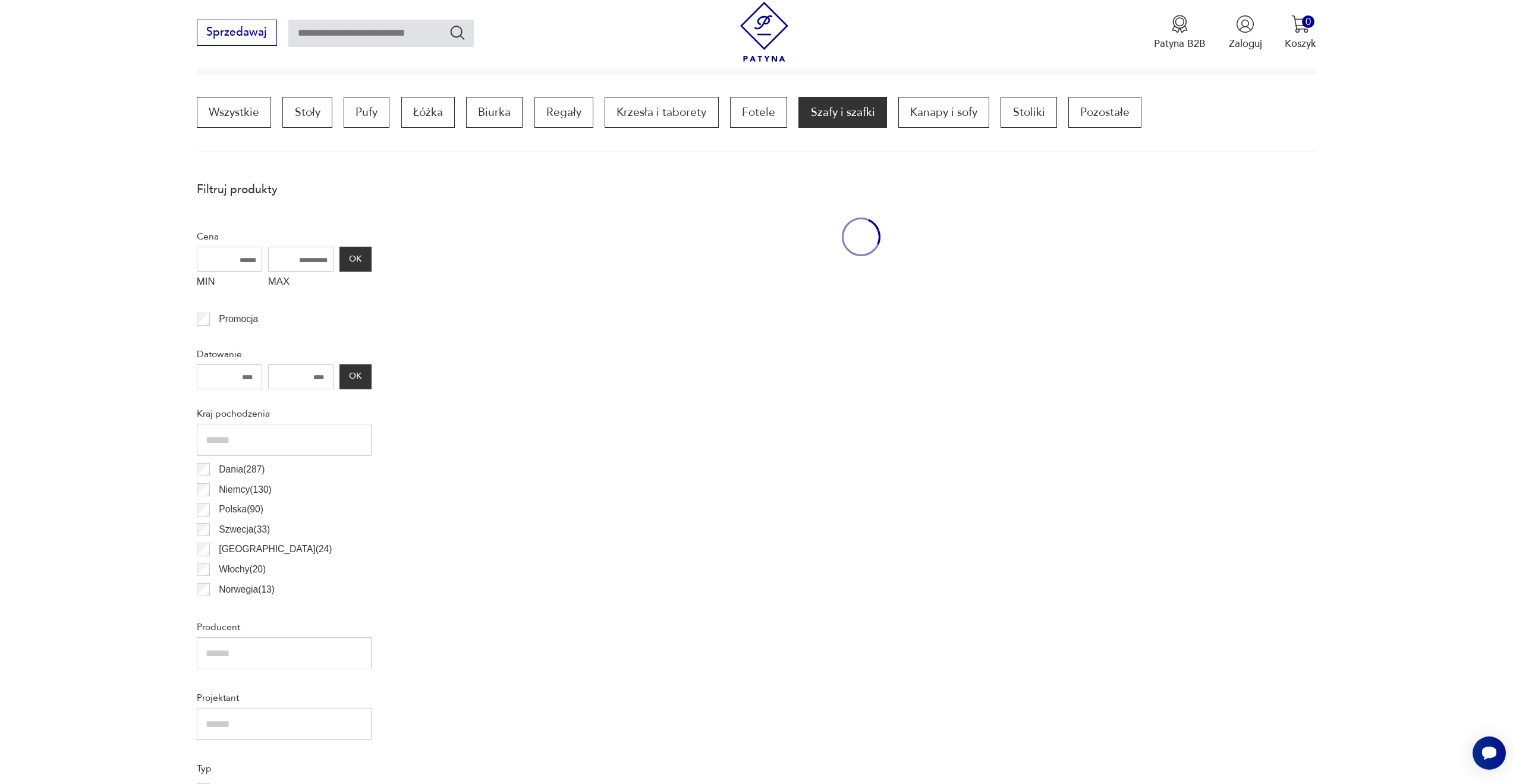
scroll to position [360, 0]
